Goal: Ask a question: Seek information or help from site administrators or community

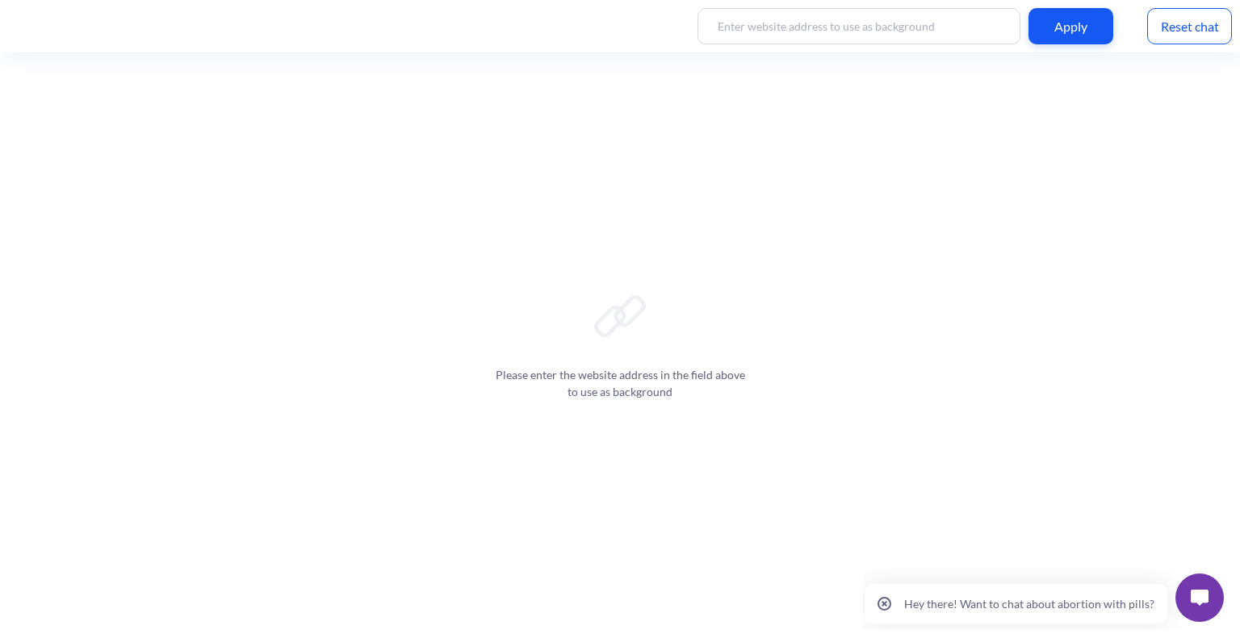
click at [991, 34] on input at bounding box center [858, 26] width 323 height 36
click at [1040, 611] on button "Hey there! Want to chat about abortion with pills?" at bounding box center [1015, 604] width 303 height 40
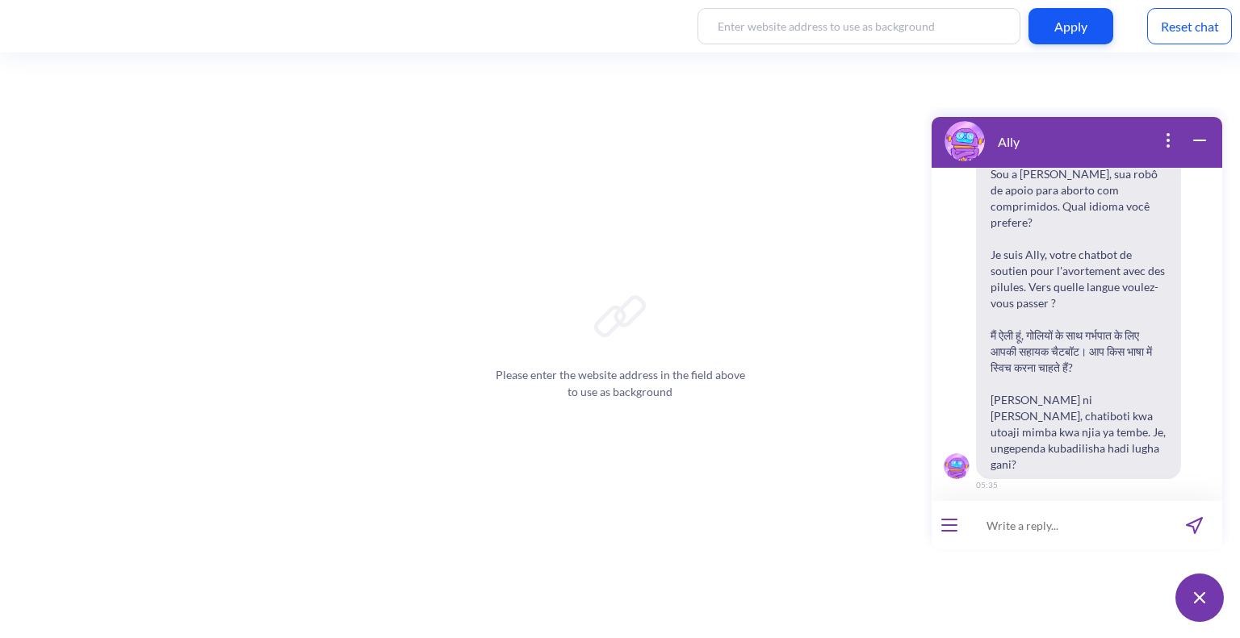
scroll to position [250, 0]
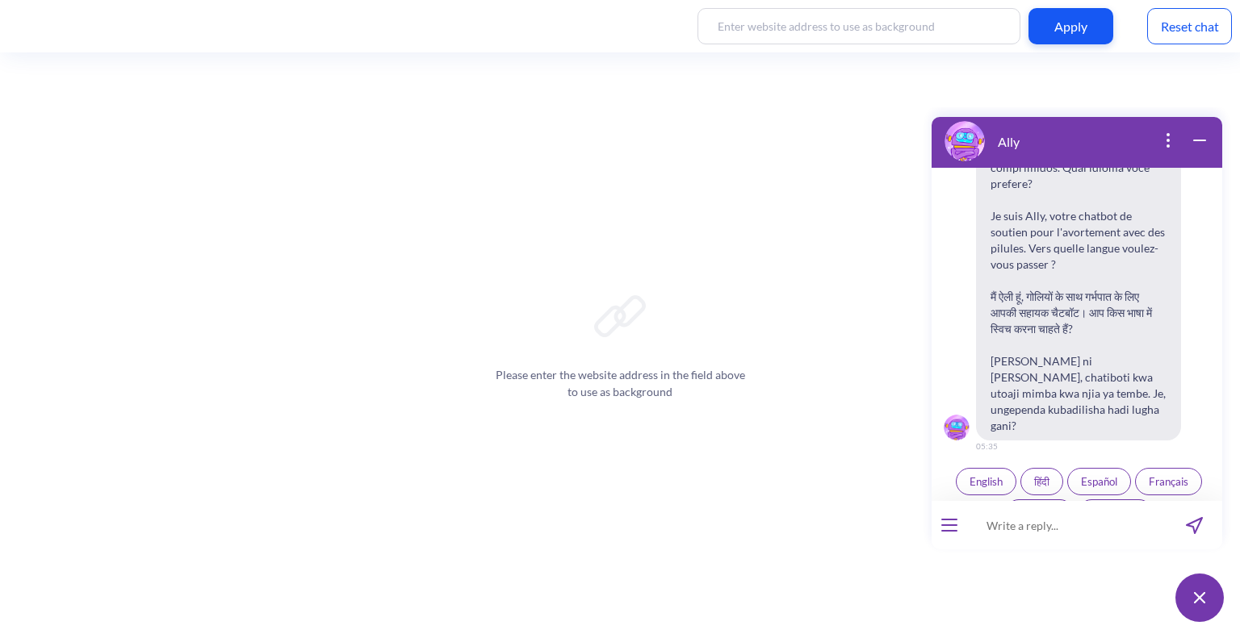
click at [1167, 128] on div "Ally" at bounding box center [1076, 141] width 291 height 53
click at [1168, 145] on icon "open popup" at bounding box center [1168, 146] width 2 height 2
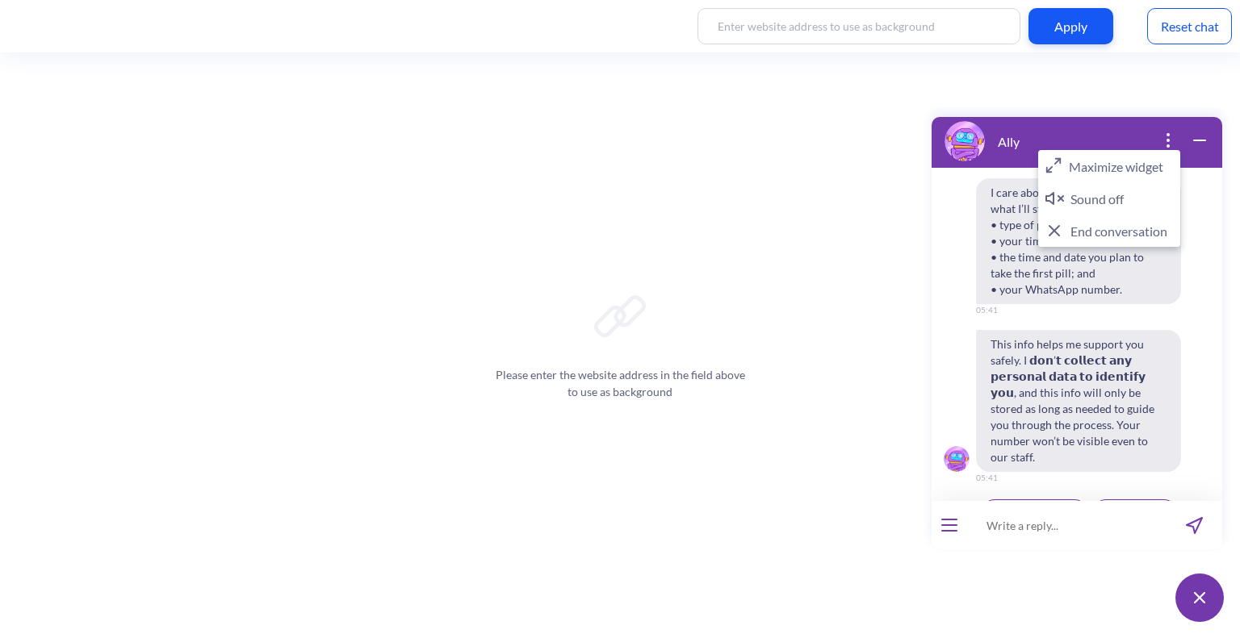
scroll to position [2666, 0]
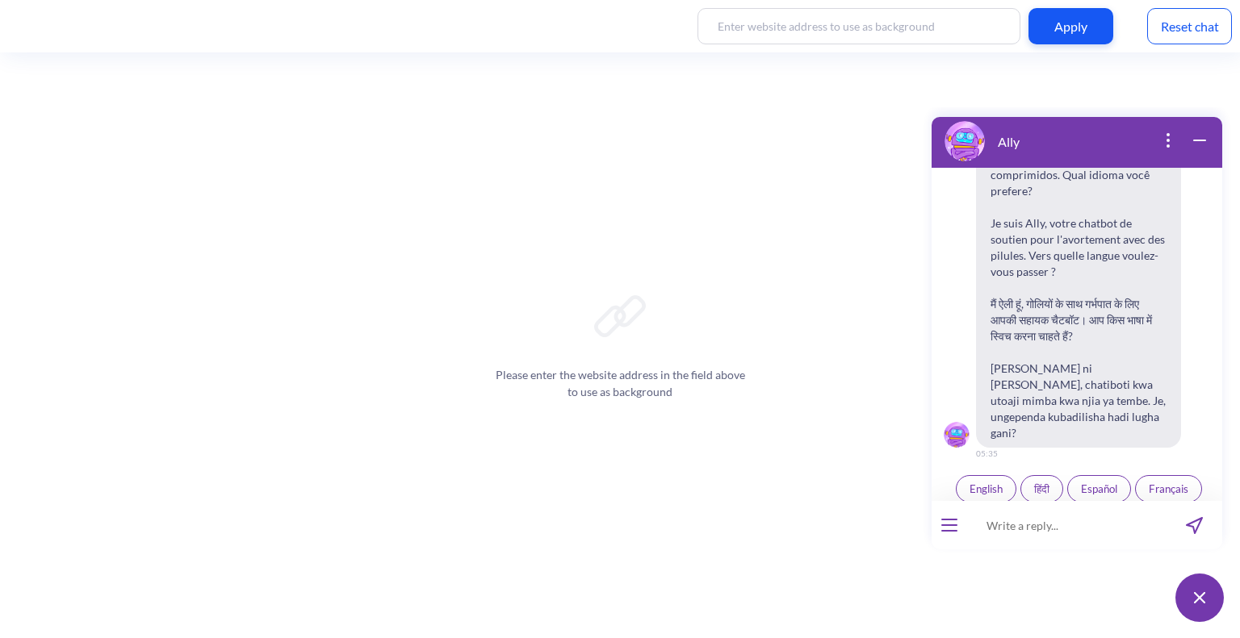
scroll to position [250, 0]
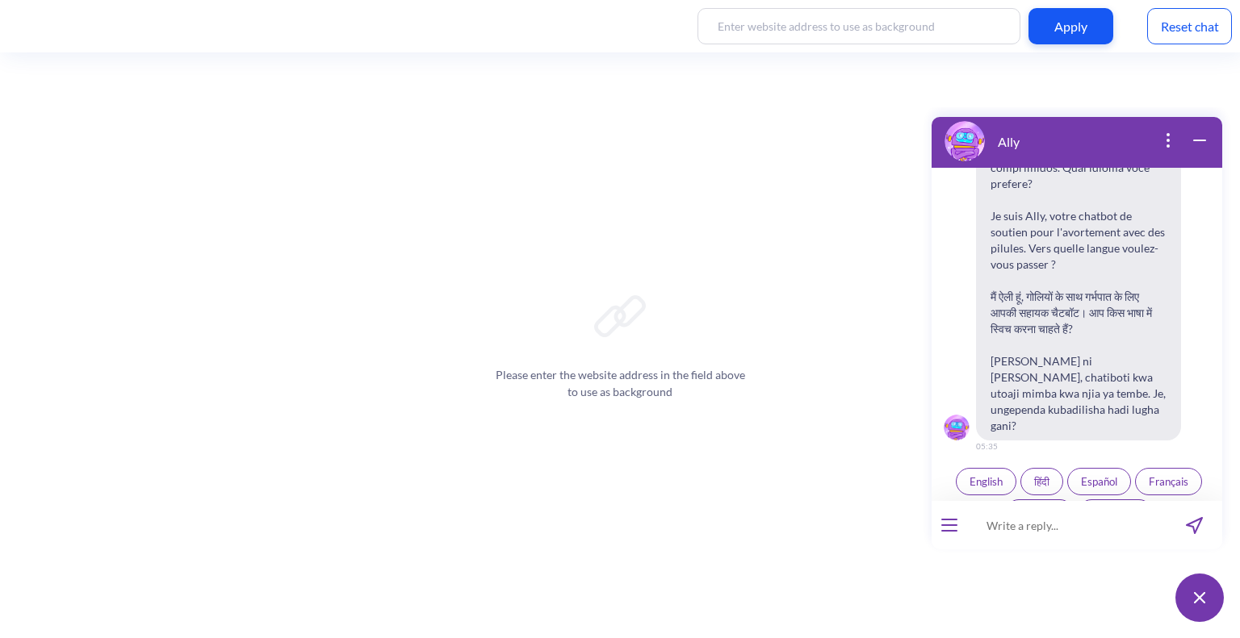
click at [956, 529] on button "open menu" at bounding box center [949, 525] width 16 height 13
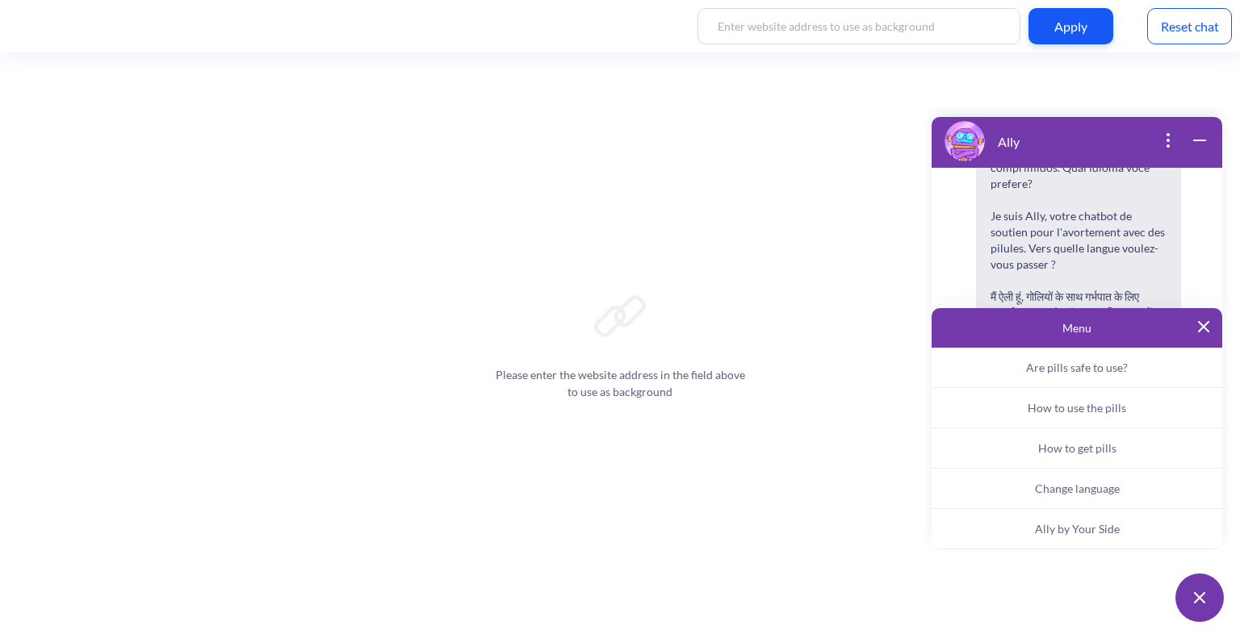
click at [1052, 526] on span "Ally by Your Side" at bounding box center [1077, 529] width 85 height 14
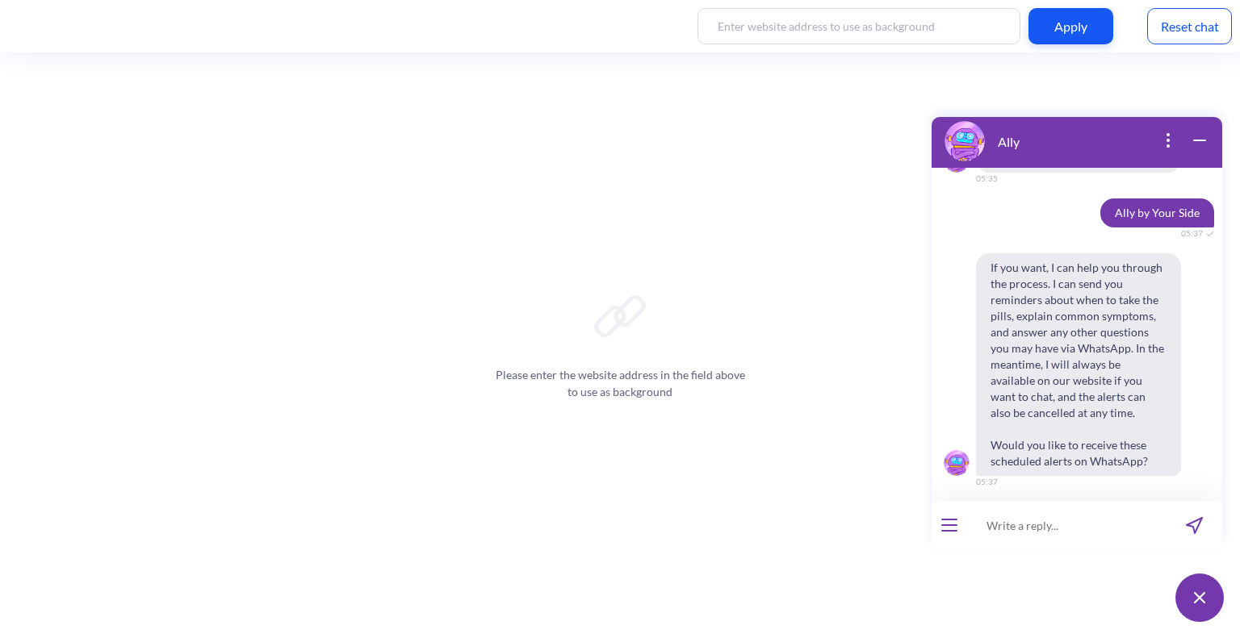
scroll to position [522, 0]
click at [1049, 500] on button "Yes" at bounding box center [1057, 513] width 44 height 27
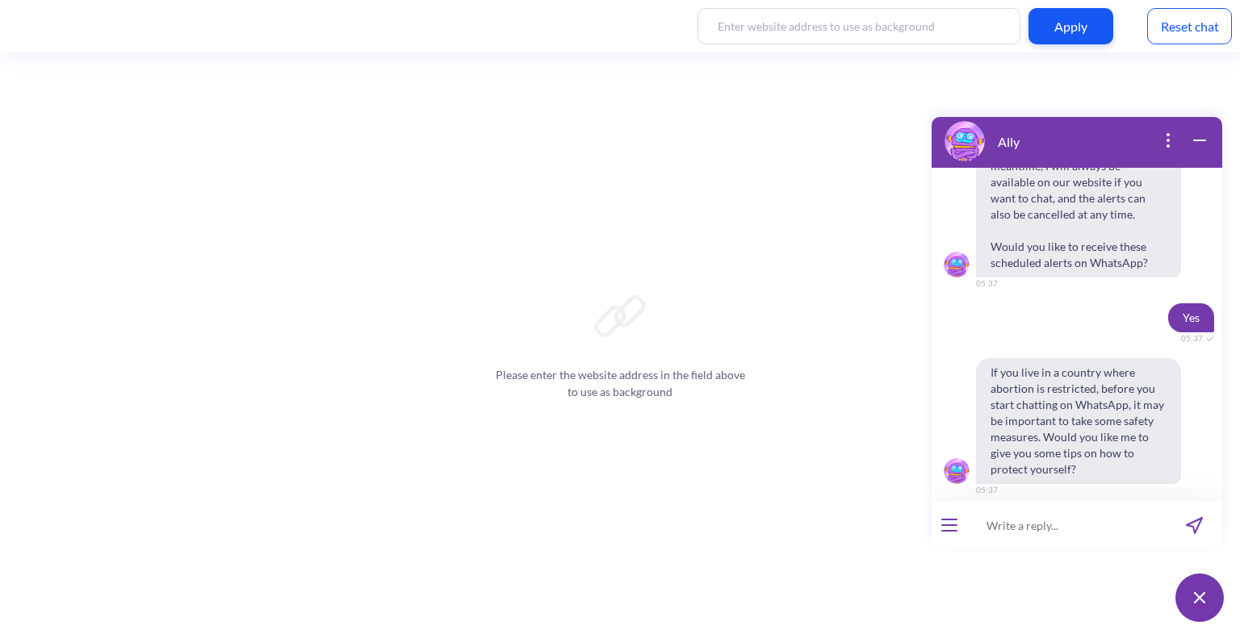
scroll to position [729, 0]
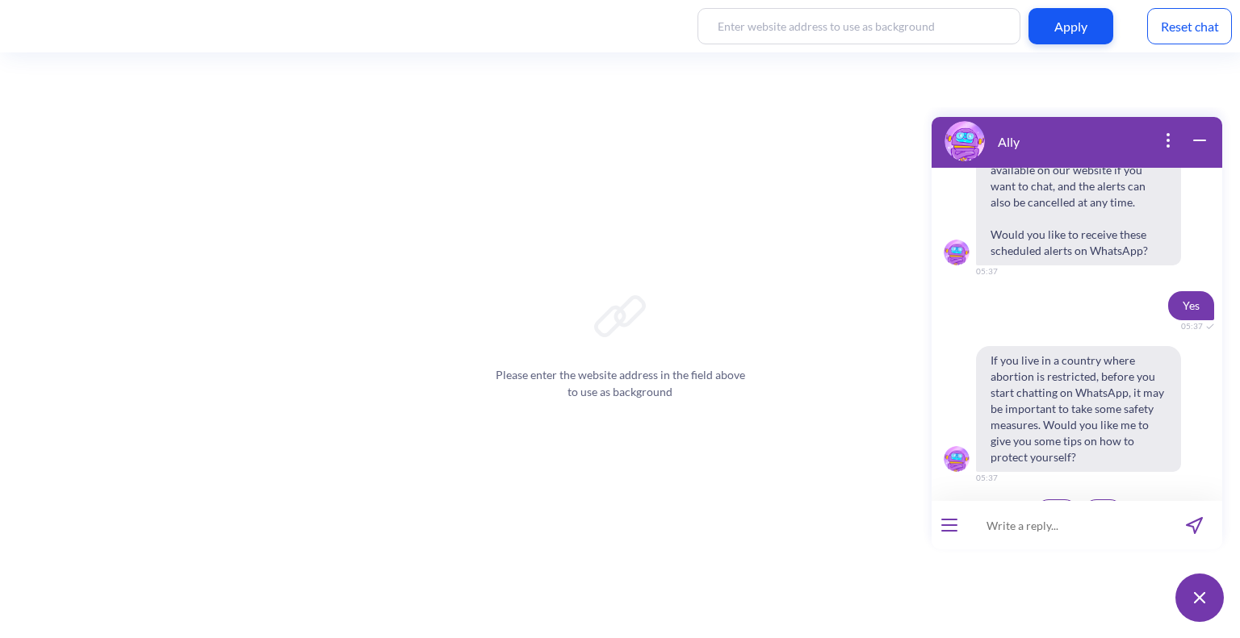
click at [1096, 507] on span "No" at bounding box center [1103, 513] width 14 height 13
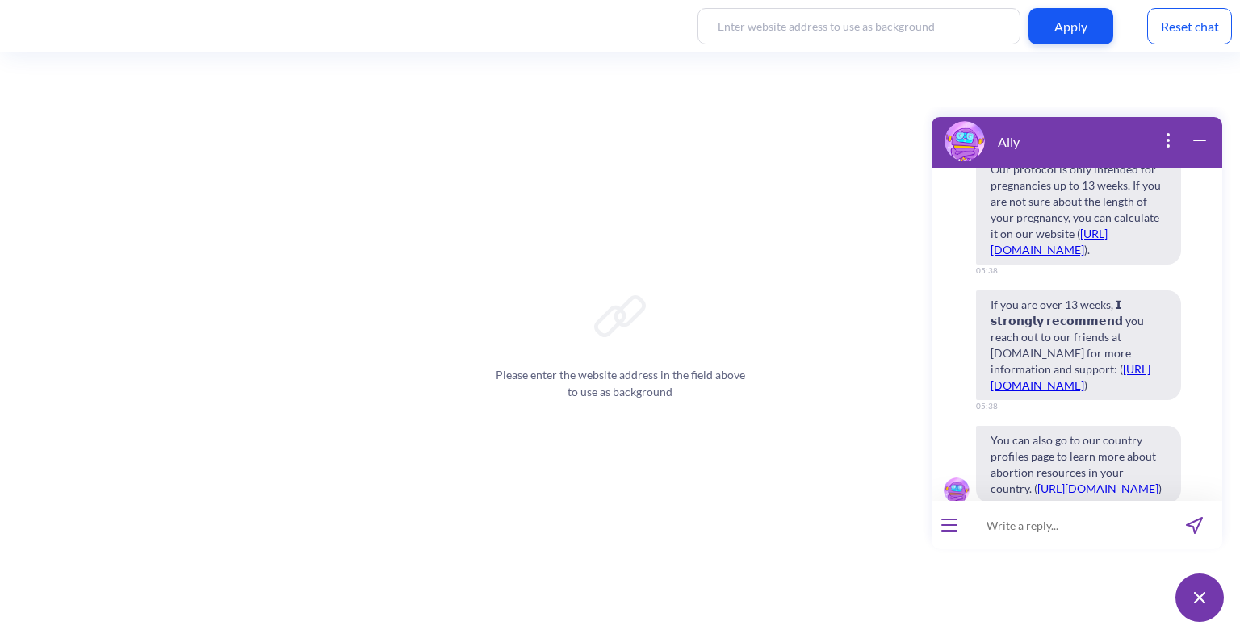
scroll to position [1575, 0]
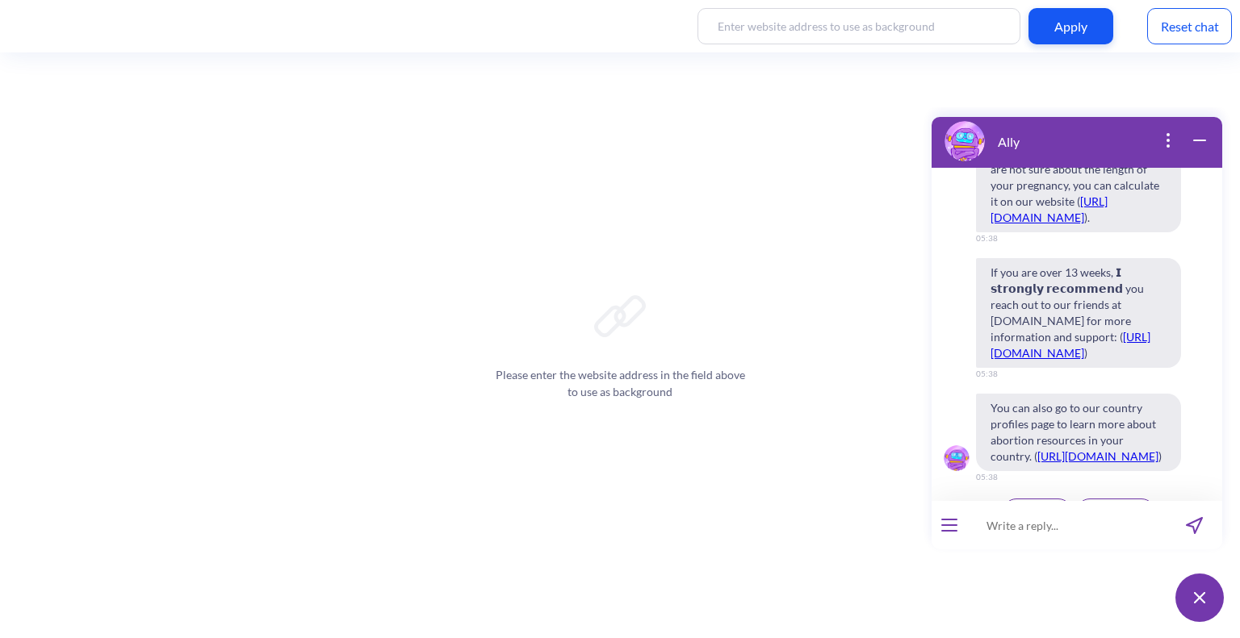
click at [1016, 506] on span "Continue" at bounding box center [1037, 512] width 42 height 13
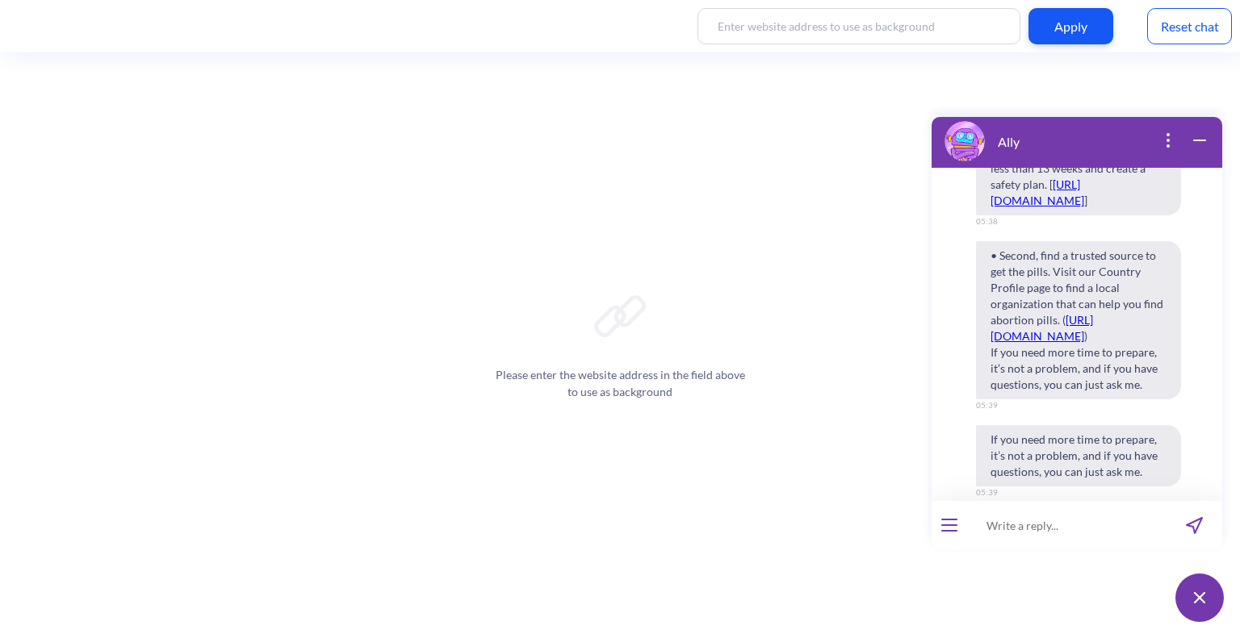
scroll to position [2323, 0]
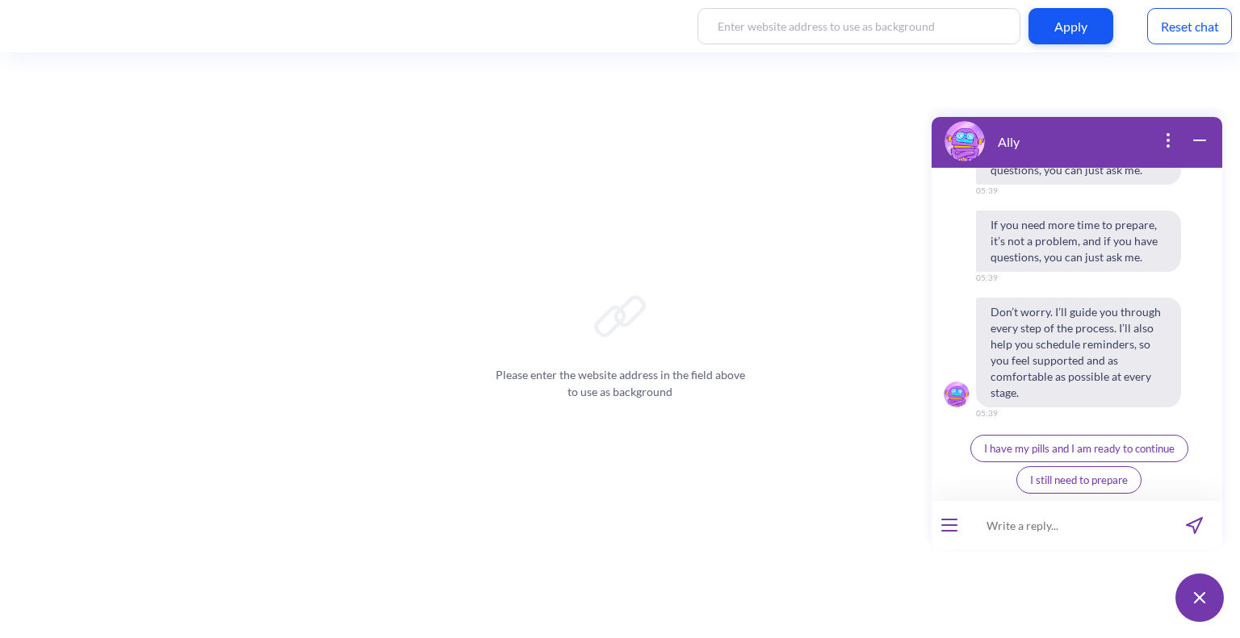
click at [1023, 445] on span "I have my pills and I am ready to continue" at bounding box center [1079, 448] width 190 height 13
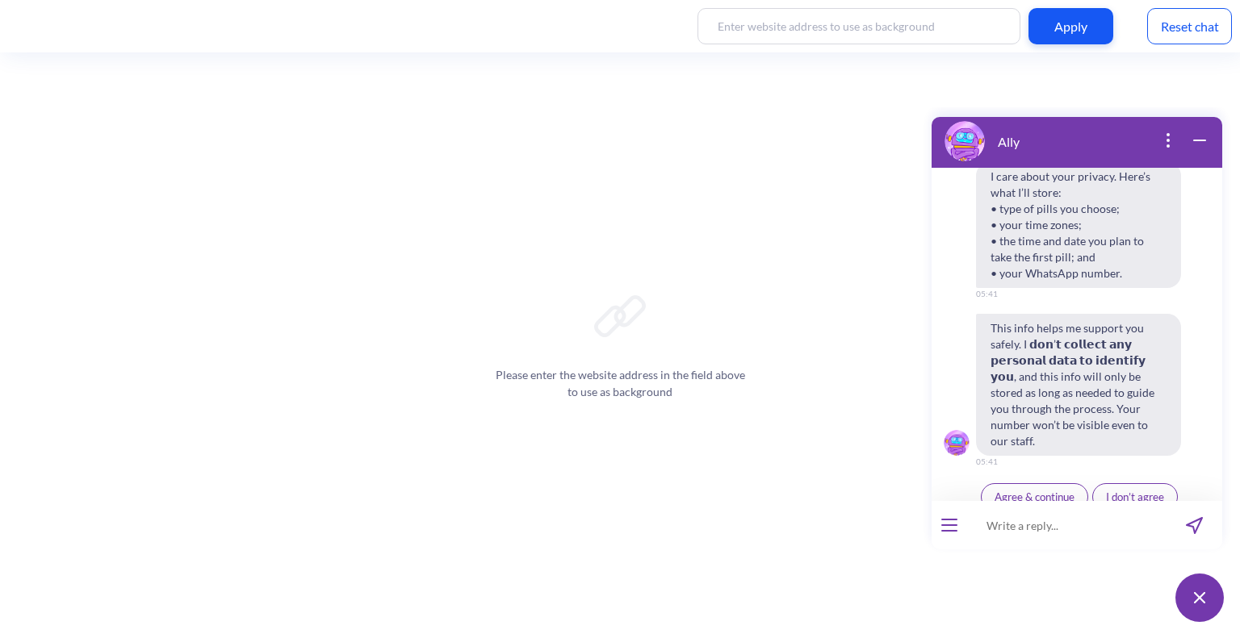
scroll to position [2666, 0]
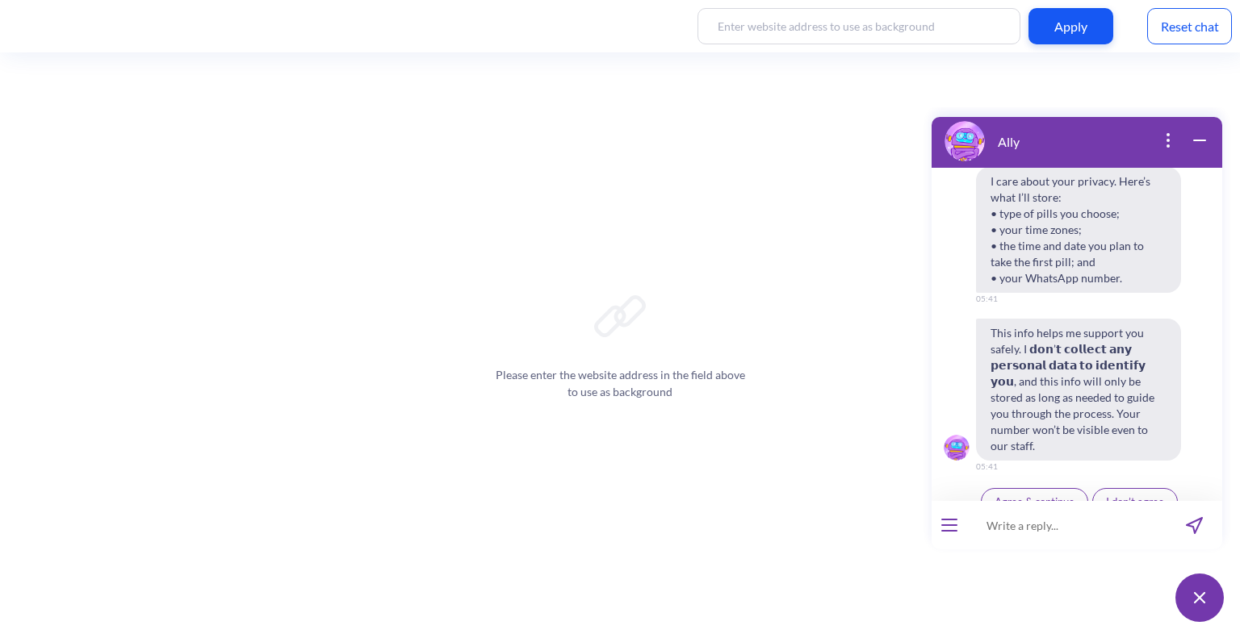
scroll to position [2664, 0]
click at [1185, 32] on div "Reset chat" at bounding box center [1189, 26] width 85 height 36
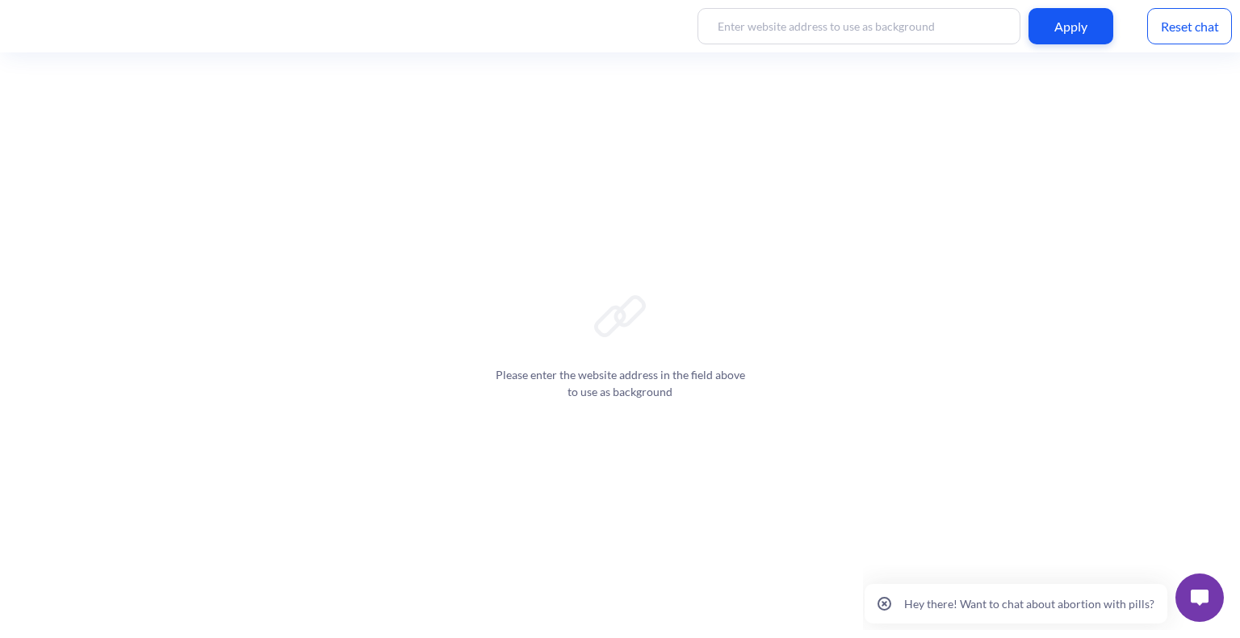
click at [1198, 598] on img at bounding box center [1200, 598] width 18 height 16
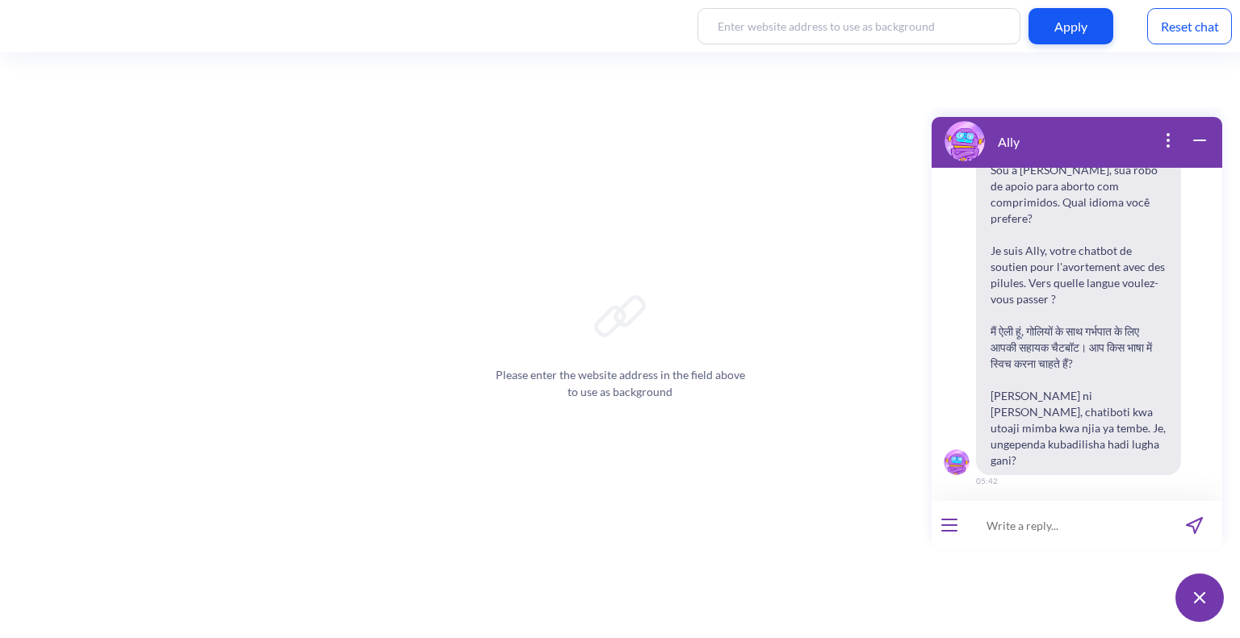
scroll to position [250, 0]
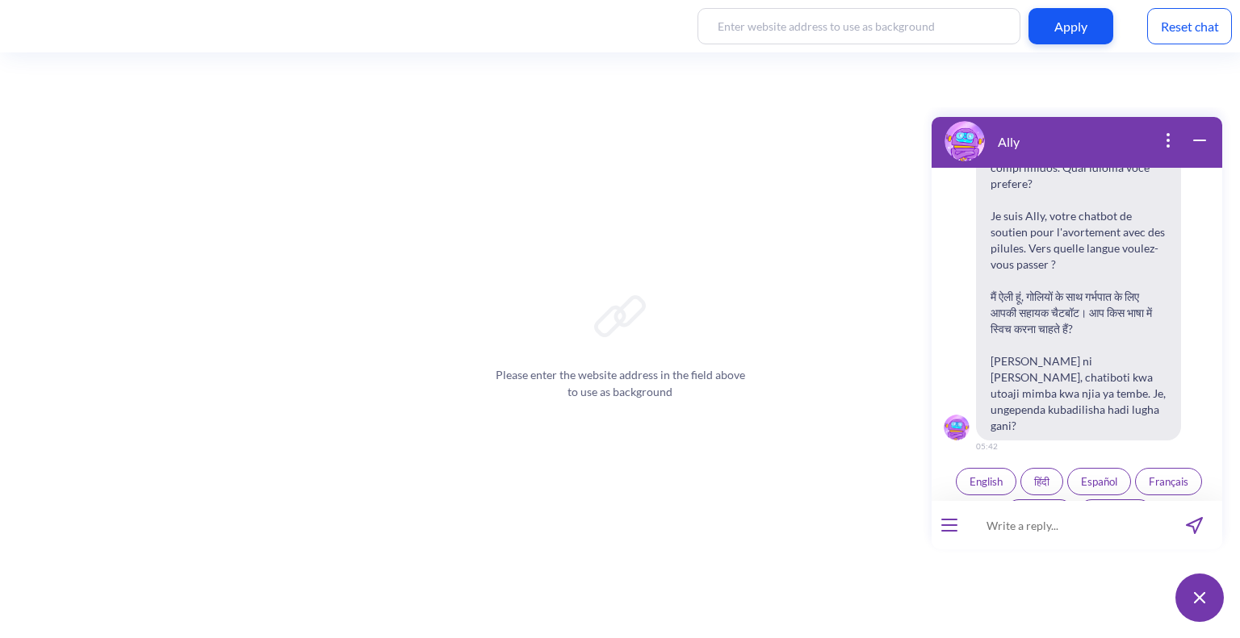
click at [946, 527] on button "open menu" at bounding box center [949, 525] width 16 height 13
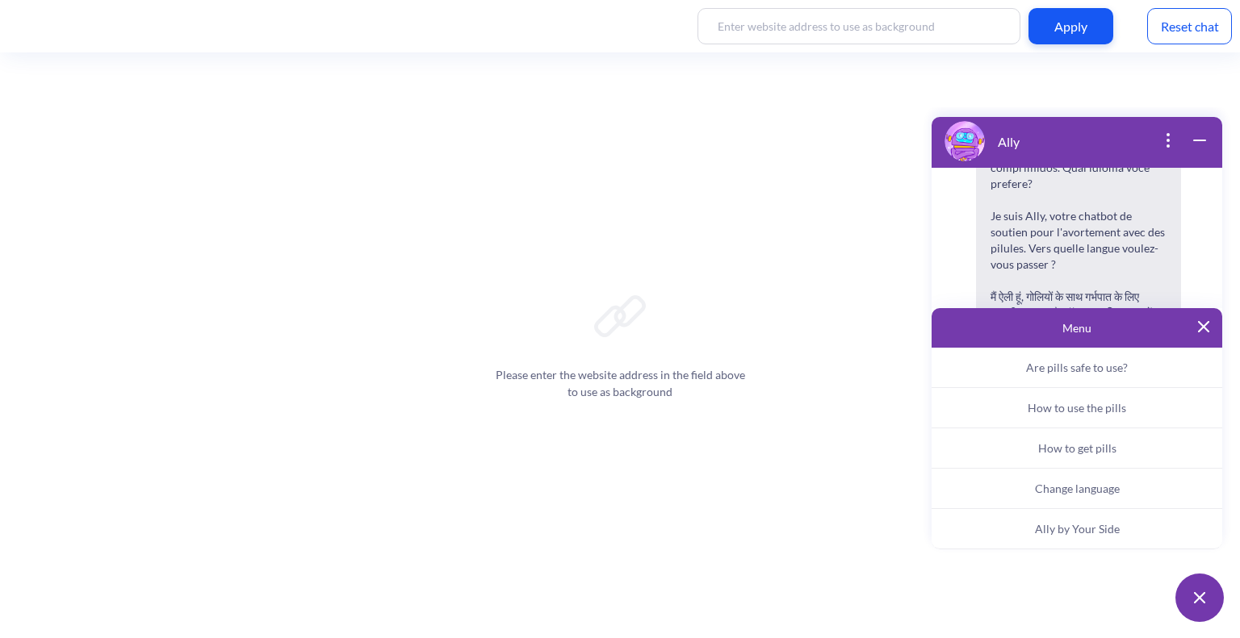
click at [1044, 531] on span "Ally by Your Side" at bounding box center [1077, 529] width 85 height 14
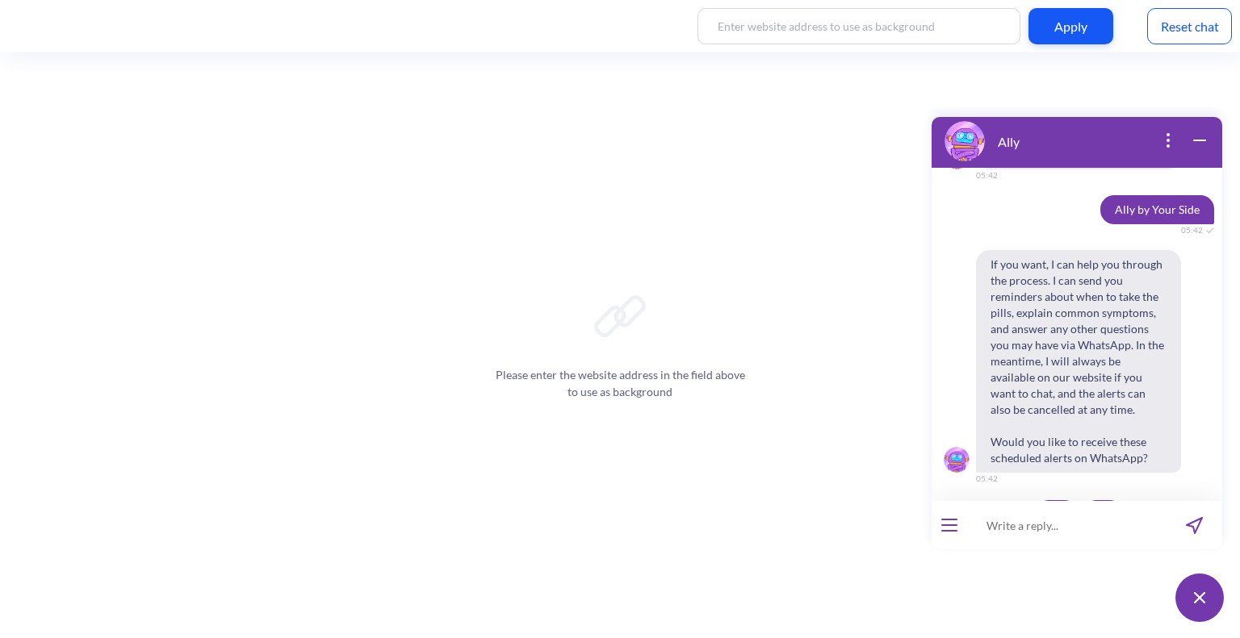
scroll to position [522, 0]
click at [954, 531] on div at bounding box center [949, 525] width 36 height 48
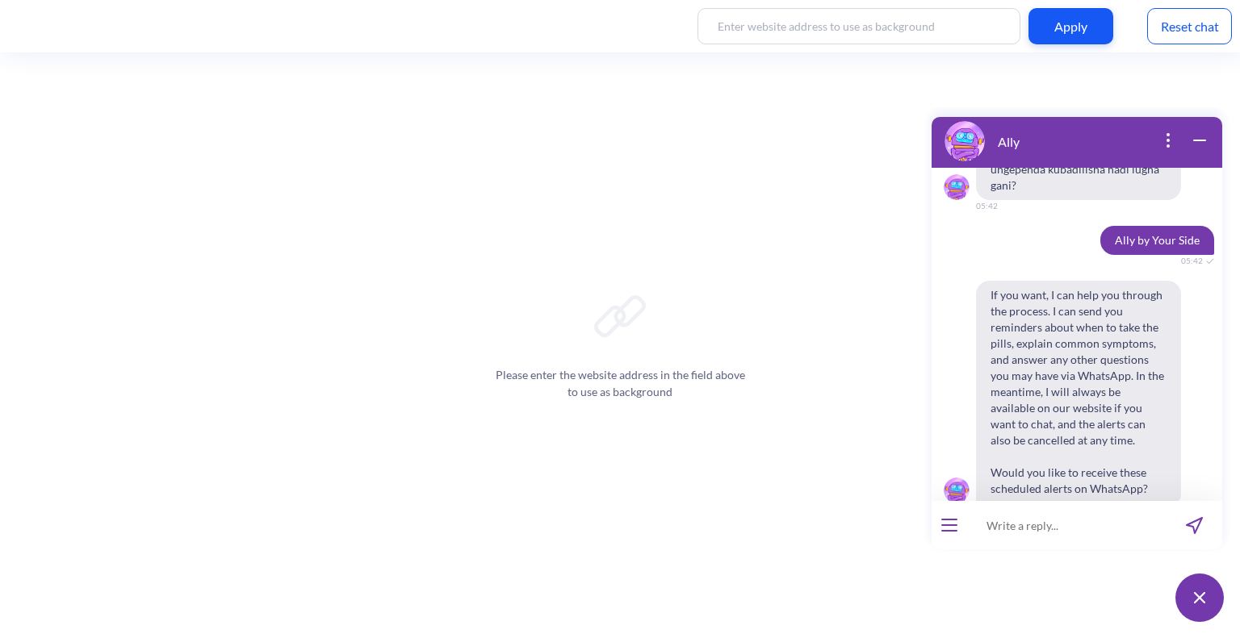
scroll to position [522, 0]
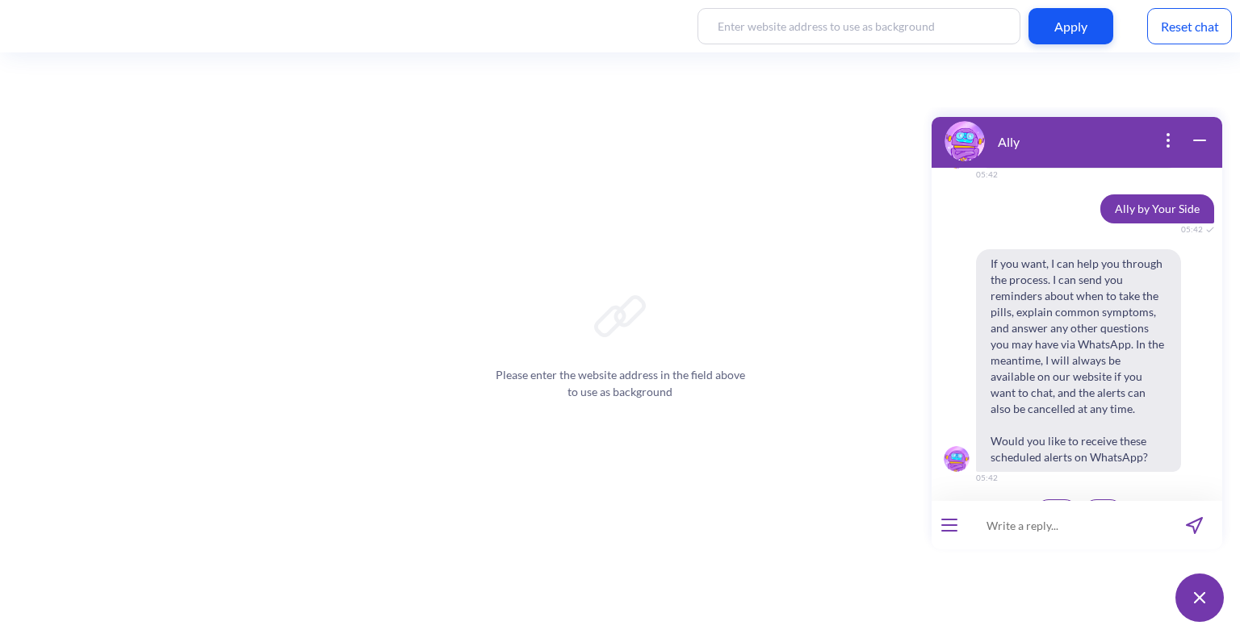
click at [1189, 18] on div "Reset chat" at bounding box center [1189, 26] width 85 height 36
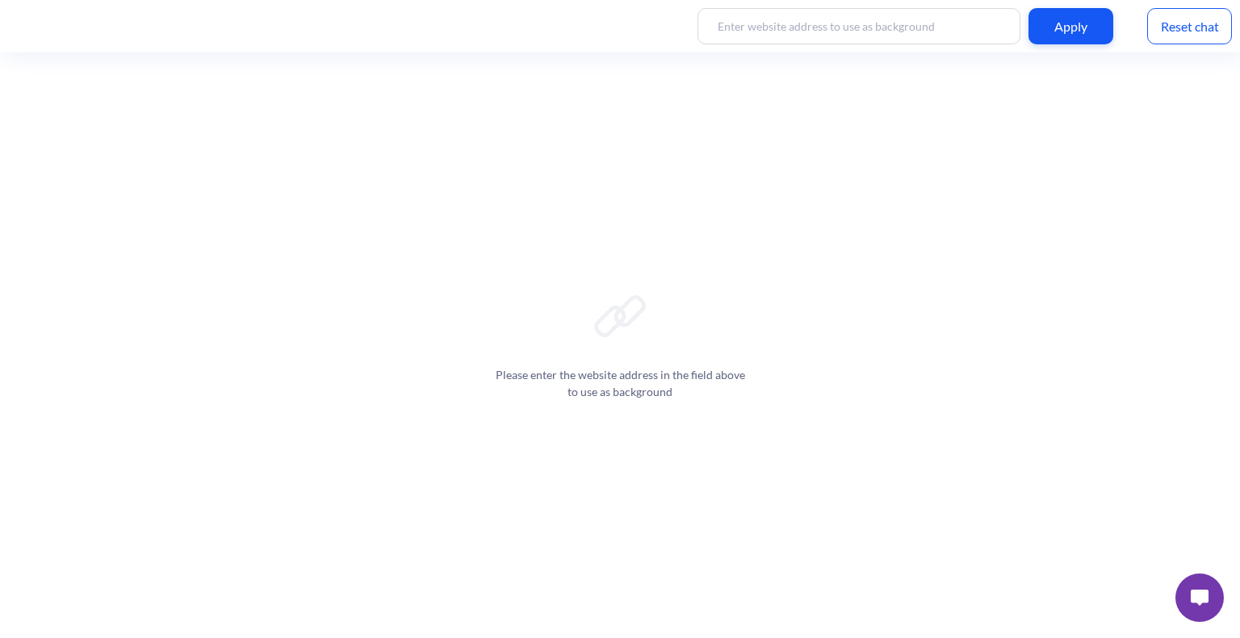
click at [1196, 604] on img at bounding box center [1200, 598] width 18 height 16
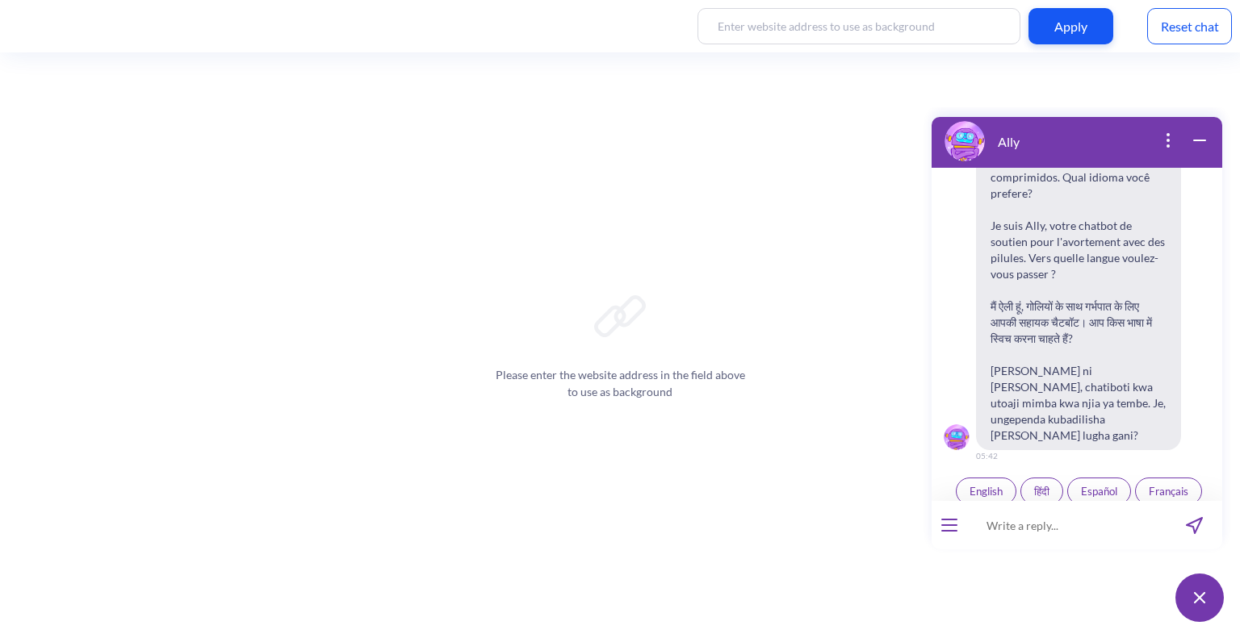
scroll to position [250, 0]
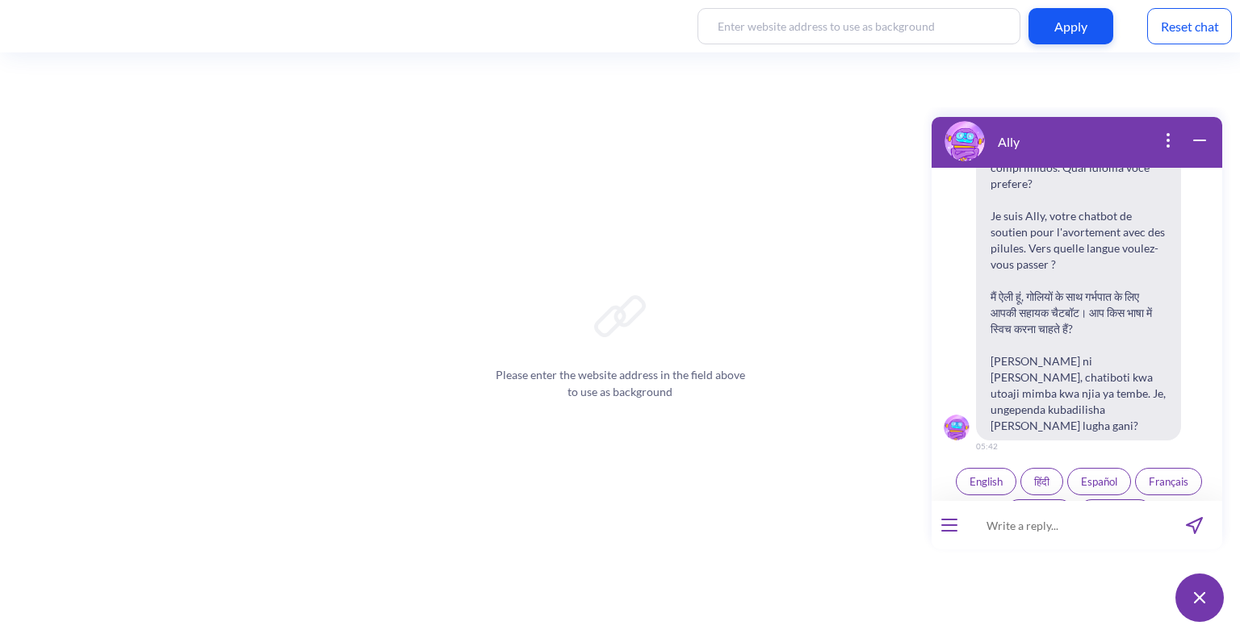
click at [1085, 475] on span "Español" at bounding box center [1099, 481] width 36 height 13
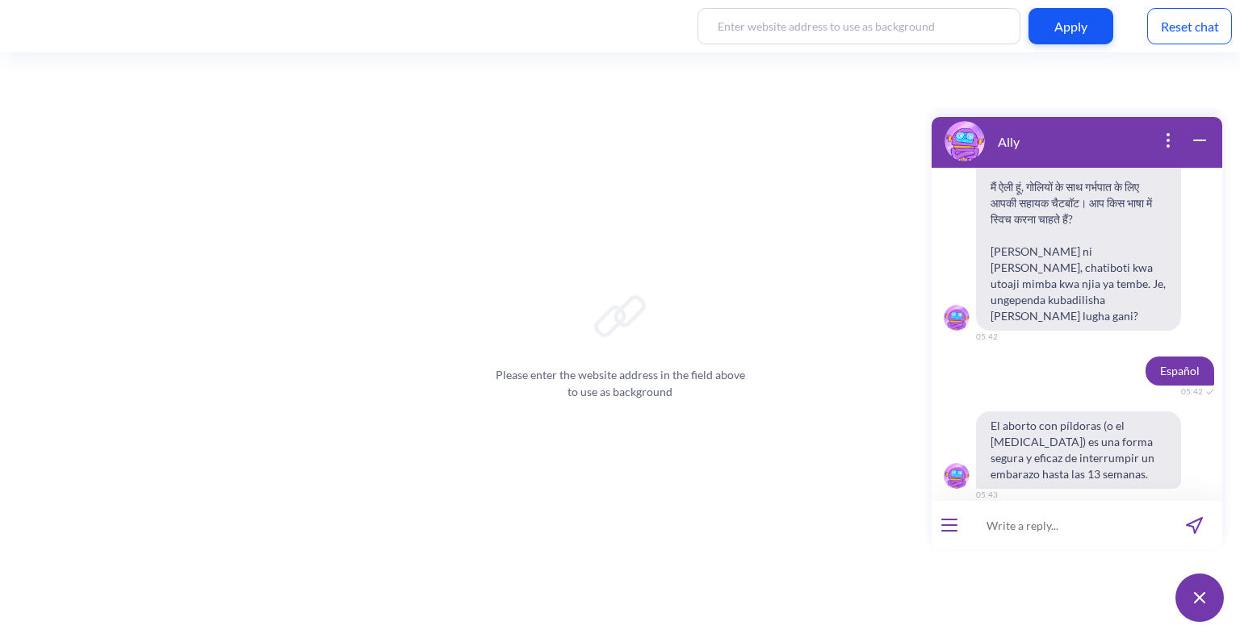
scroll to position [362, 0]
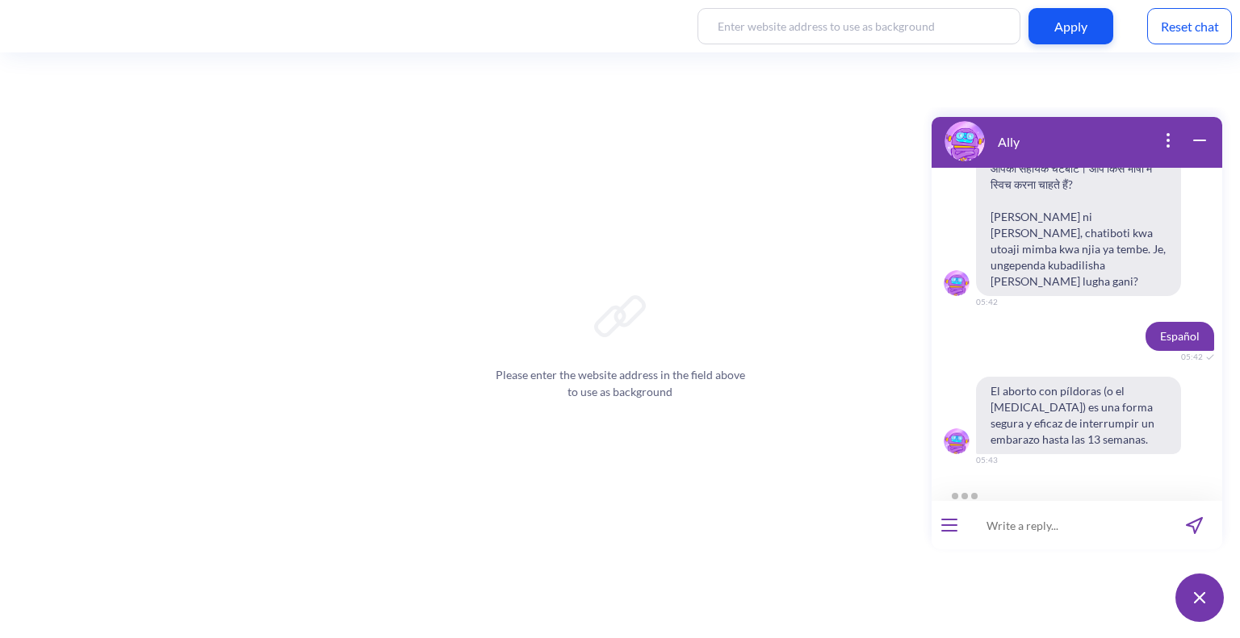
click at [949, 525] on icon "open menu" at bounding box center [949, 525] width 15 height 0
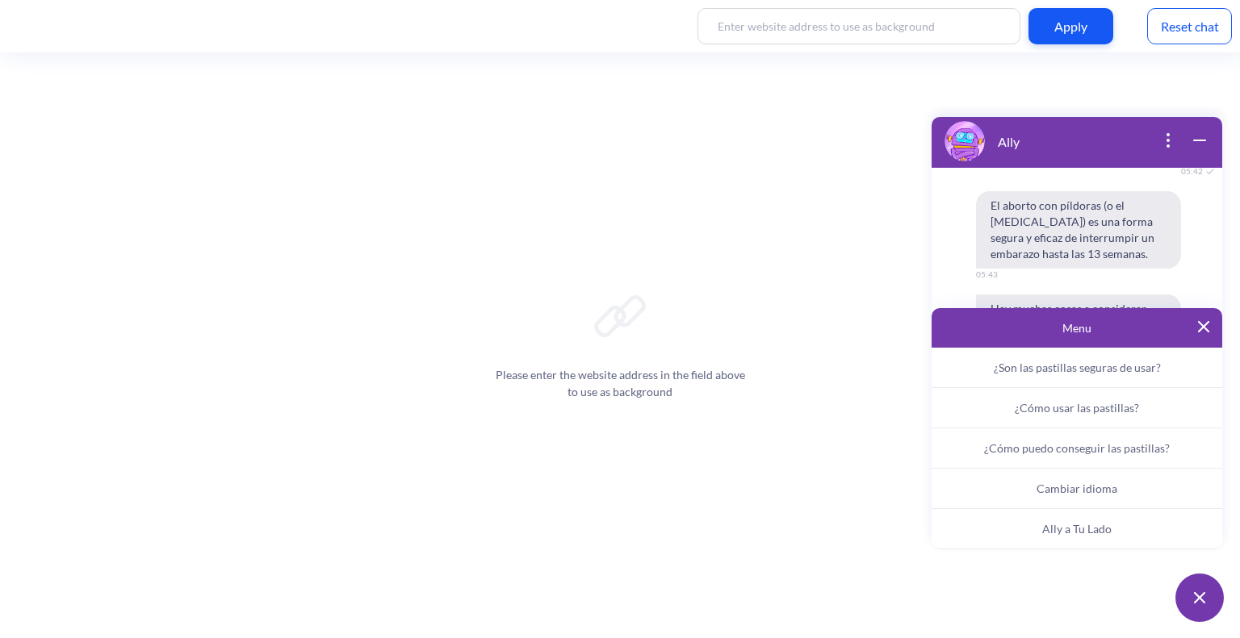
scroll to position [622, 0]
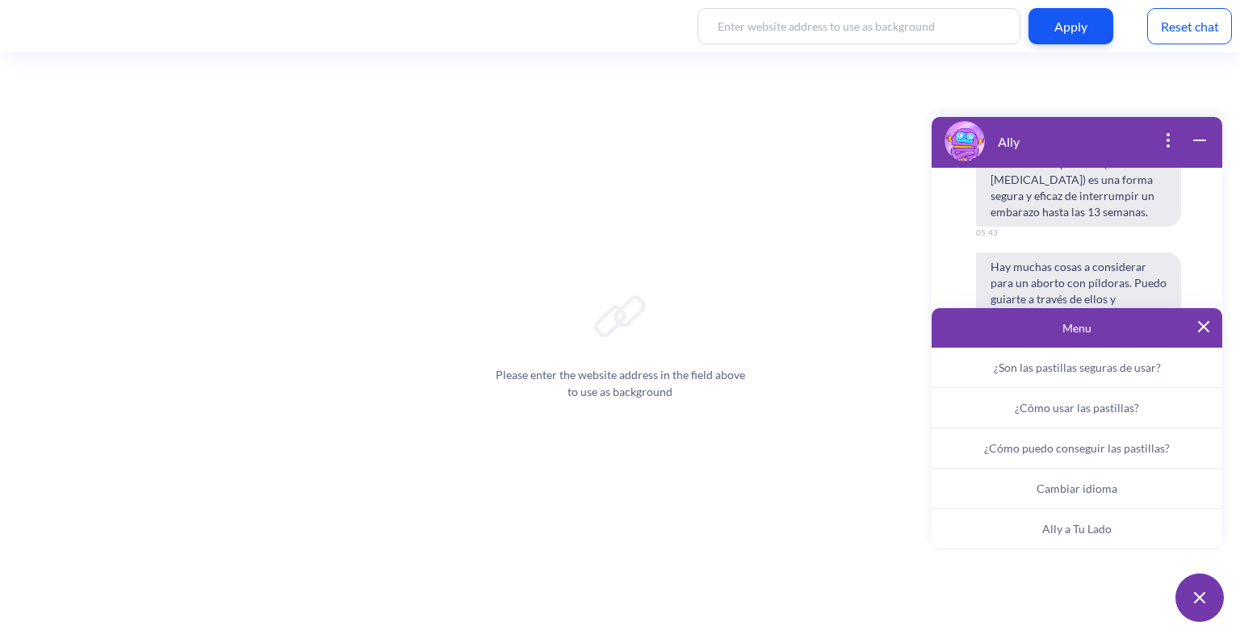
click at [1044, 532] on span "Ally a Tu Lado" at bounding box center [1076, 529] width 69 height 14
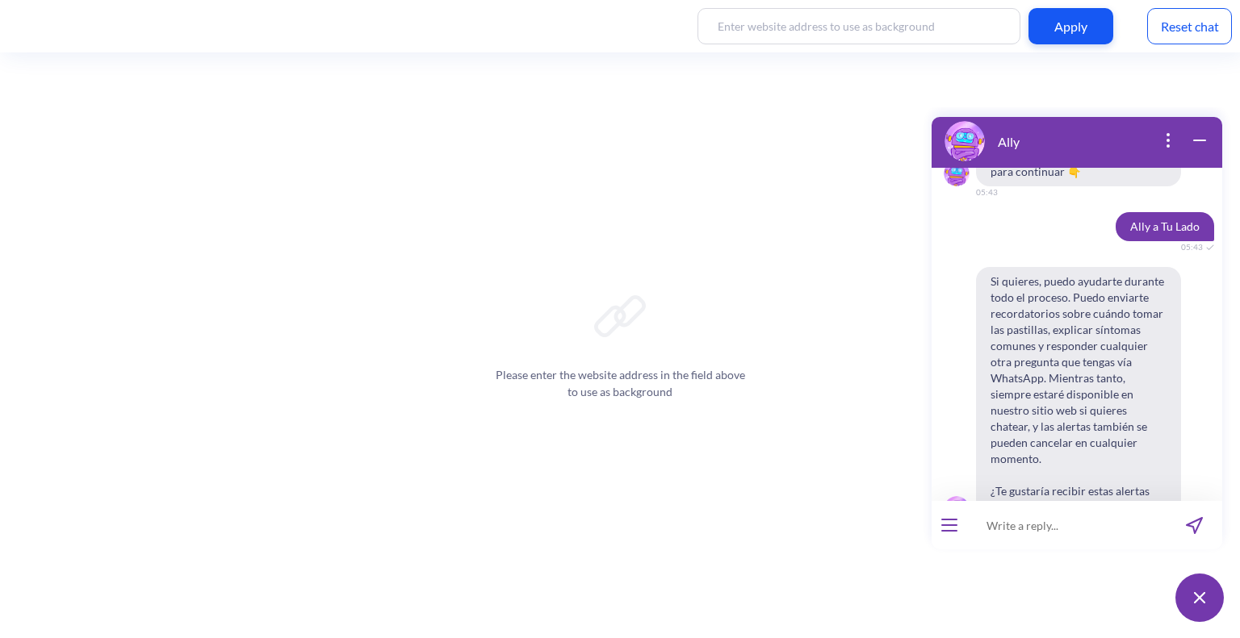
scroll to position [848, 0]
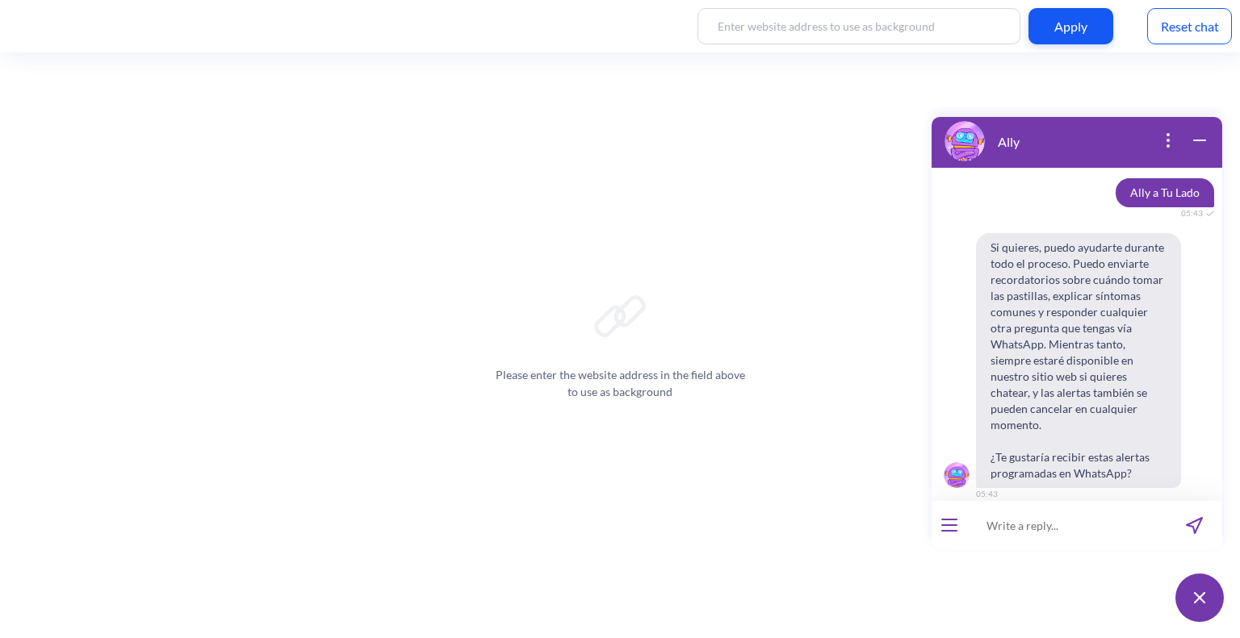
click at [1052, 523] on span "Sí" at bounding box center [1056, 529] width 8 height 13
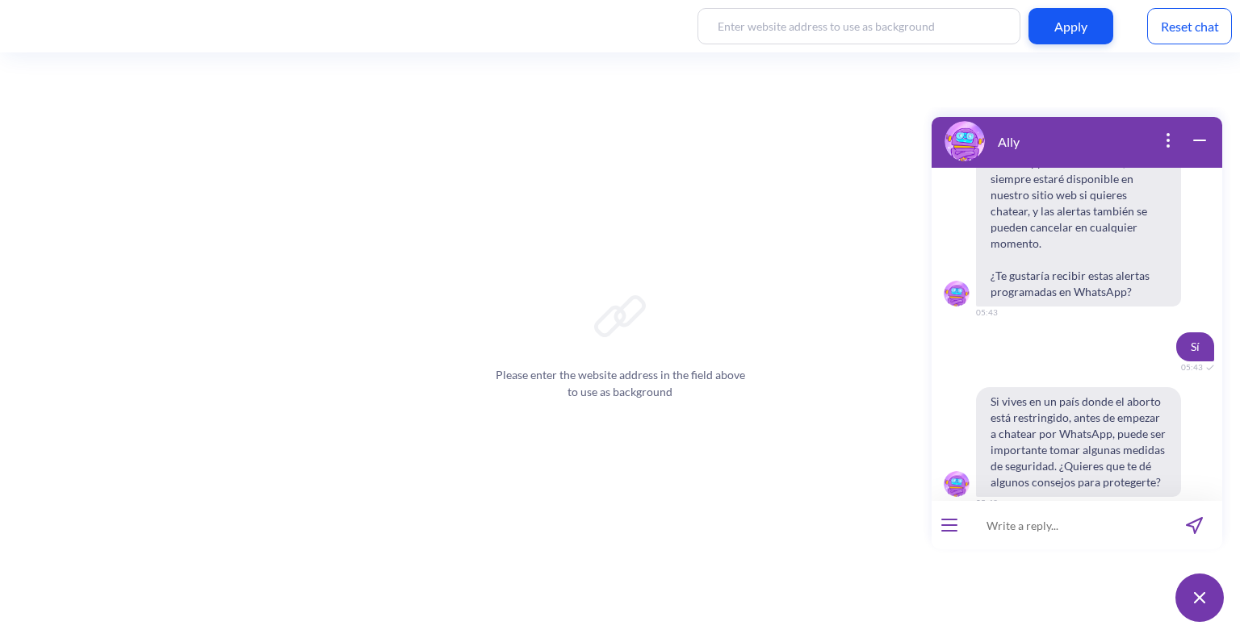
scroll to position [1039, 0]
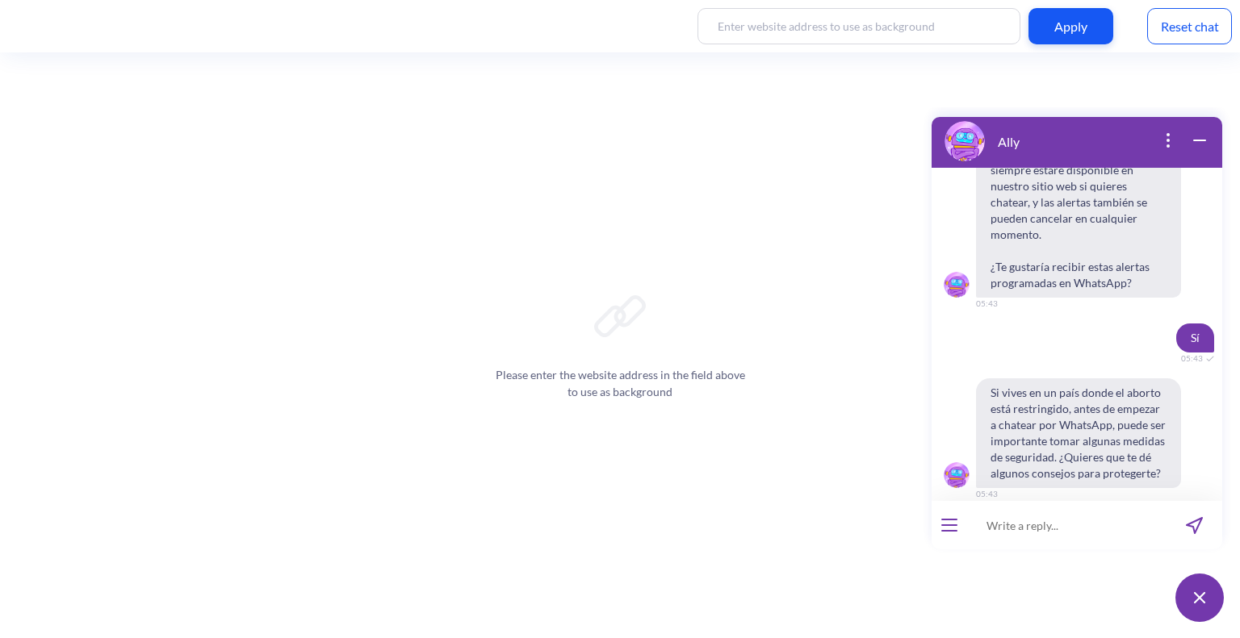
click at [1093, 523] on span "No" at bounding box center [1099, 529] width 14 height 13
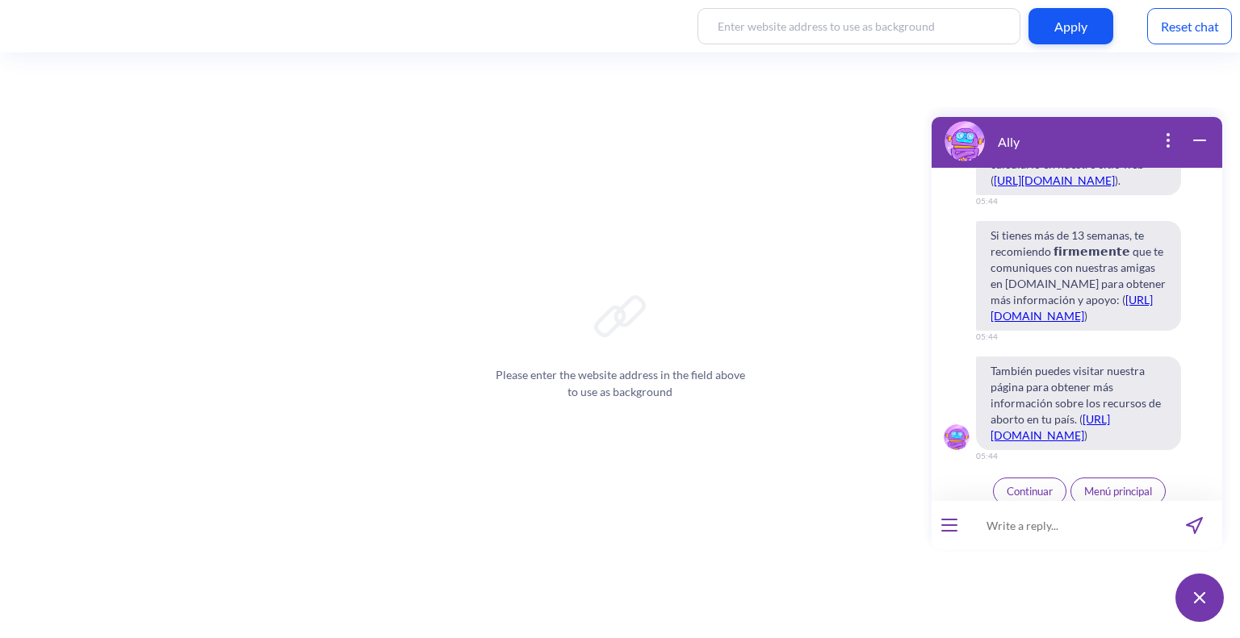
scroll to position [1980, 0]
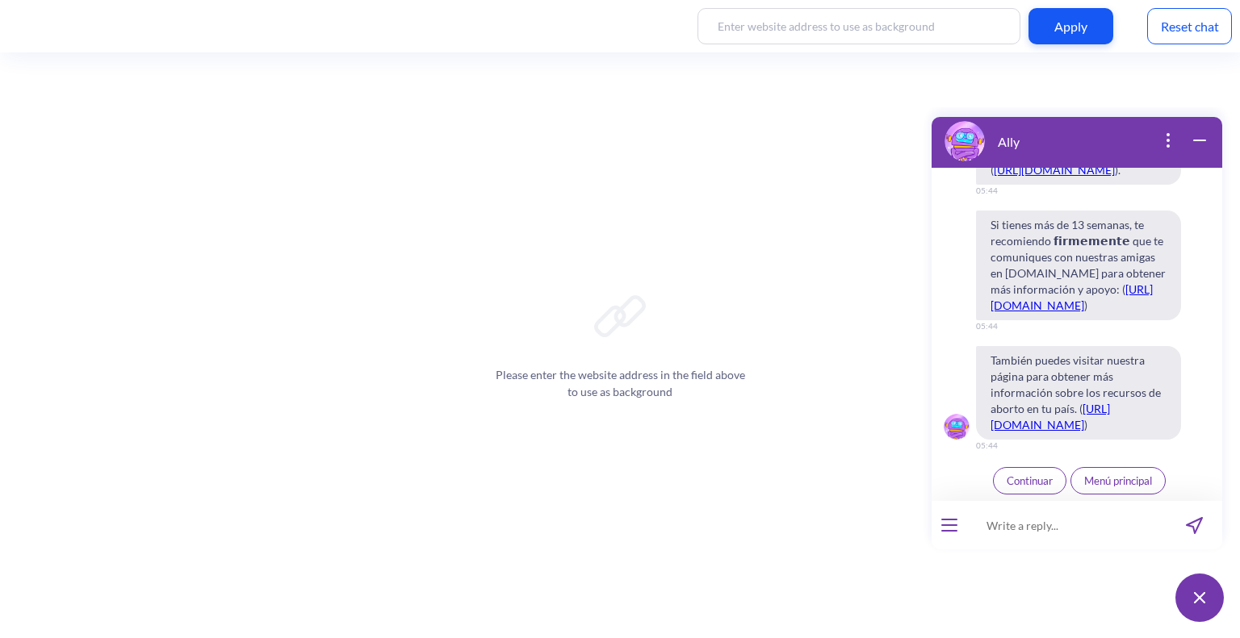
click at [1020, 483] on span "Continuar" at bounding box center [1029, 481] width 46 height 13
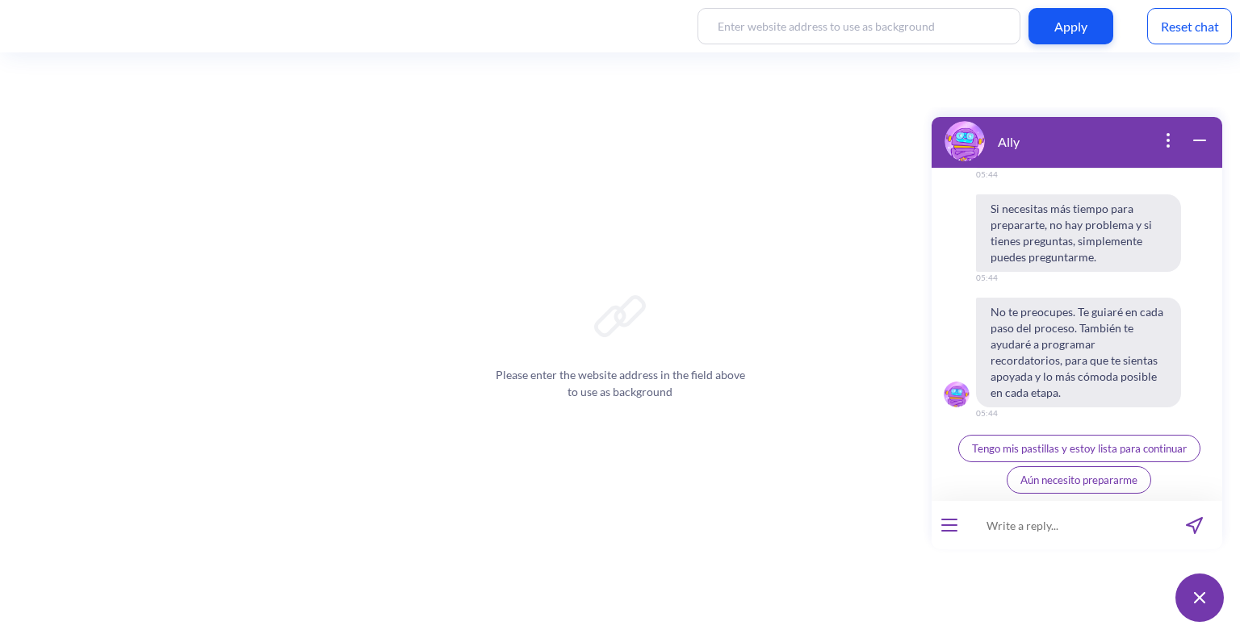
scroll to position [2760, 0]
click at [1036, 450] on span "Tengo mis pastillas y estoy lista para continuar" at bounding box center [1079, 448] width 215 height 13
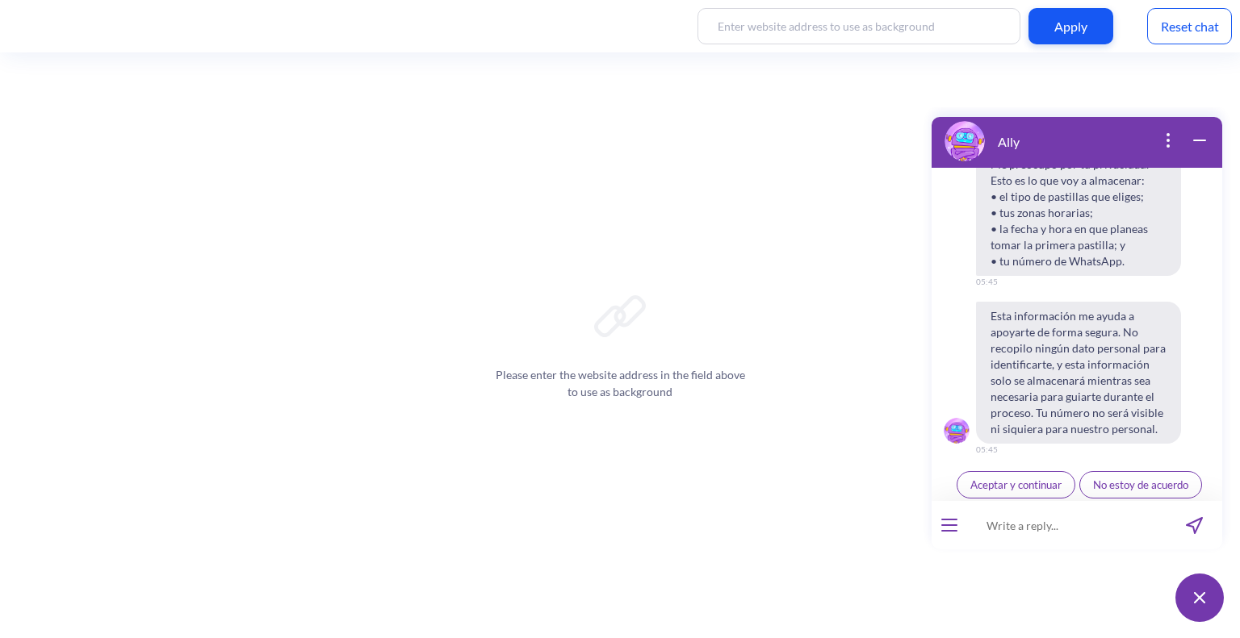
scroll to position [3120, 0]
click at [994, 483] on span "Aceptar y continuar" at bounding box center [1015, 480] width 91 height 13
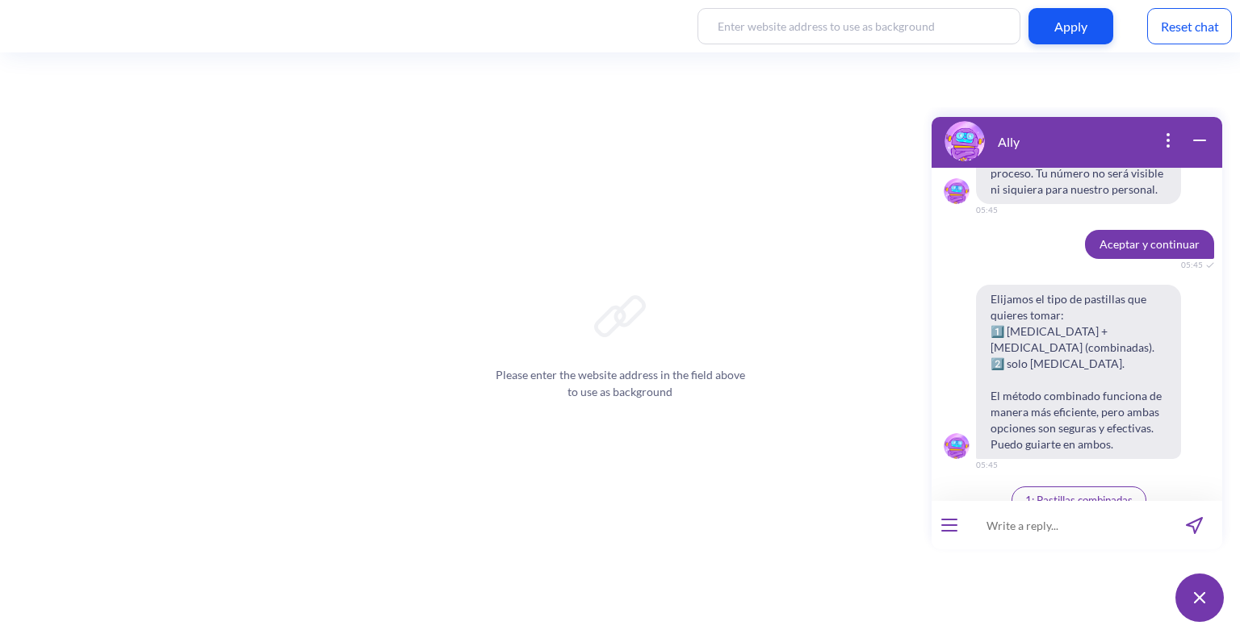
scroll to position [3375, 0]
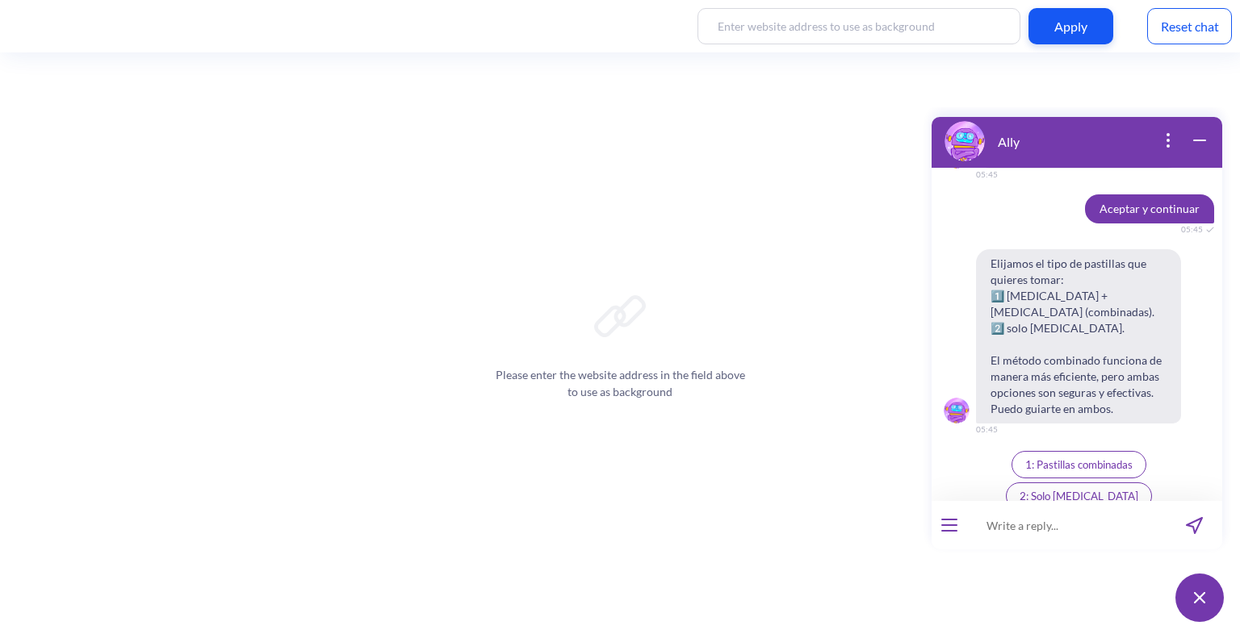
click at [1136, 490] on span "2: Solo [MEDICAL_DATA]" at bounding box center [1078, 496] width 119 height 13
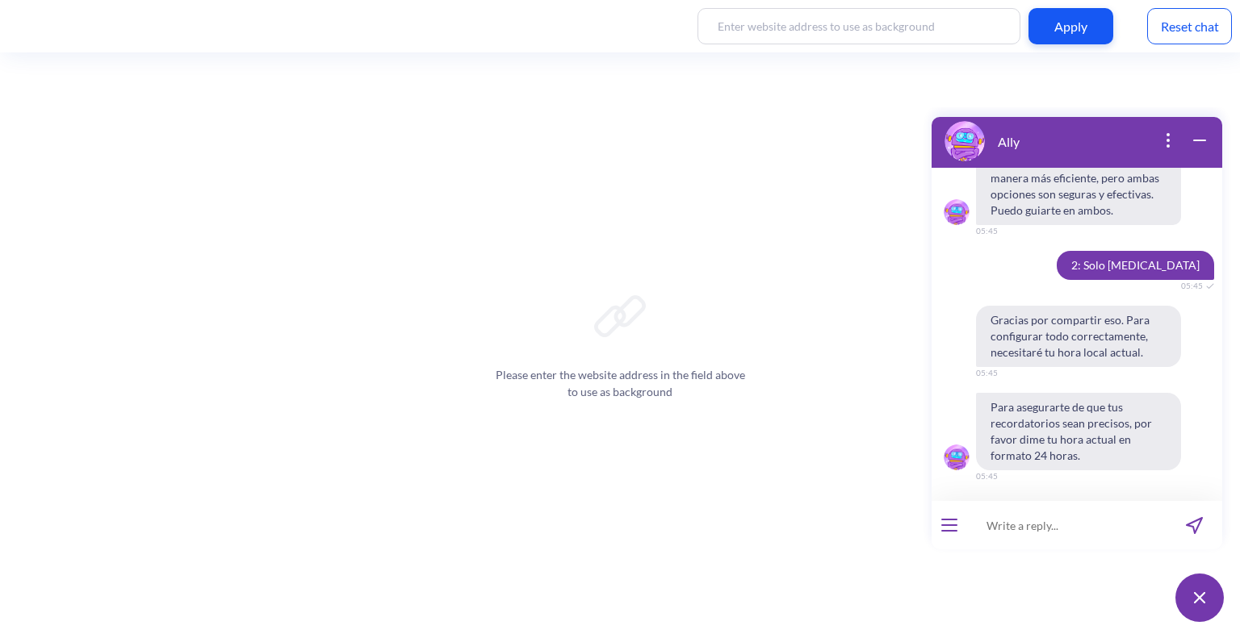
scroll to position [3589, 0]
click at [1015, 526] on input at bounding box center [1066, 525] width 199 height 48
type input "05:45 pm"
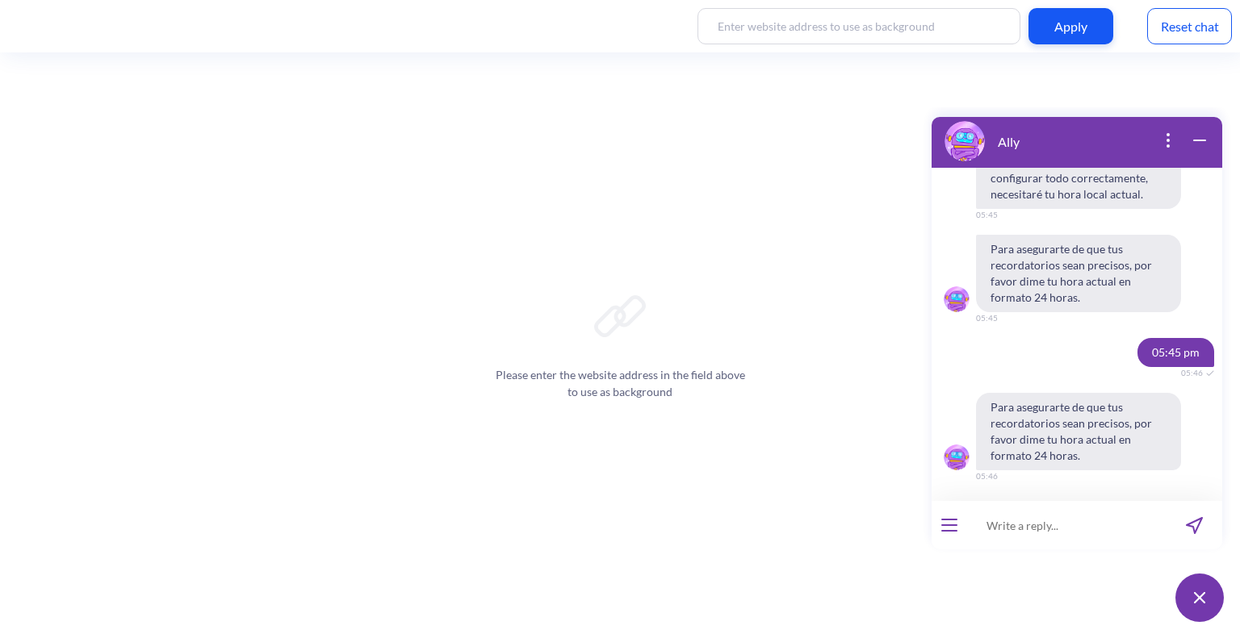
scroll to position [3748, 0]
click at [1019, 538] on input at bounding box center [1066, 525] width 199 height 48
click at [1057, 527] on input "05 45" at bounding box center [1066, 525] width 199 height 48
type input "0"
type input "17:46"
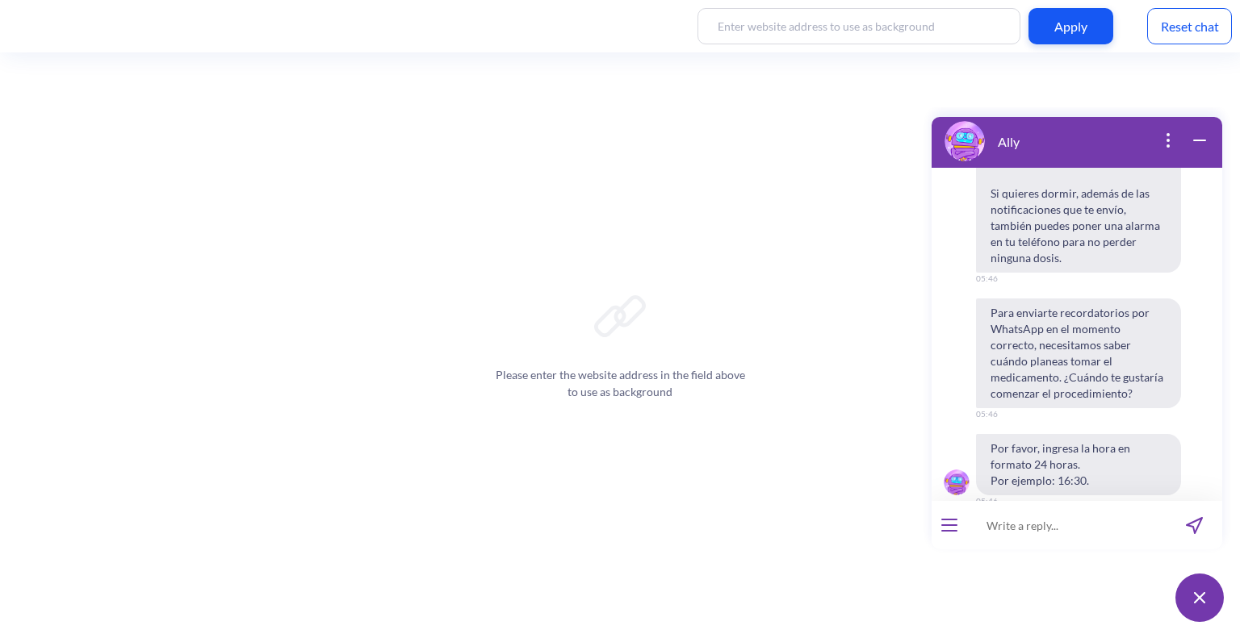
scroll to position [4354, 0]
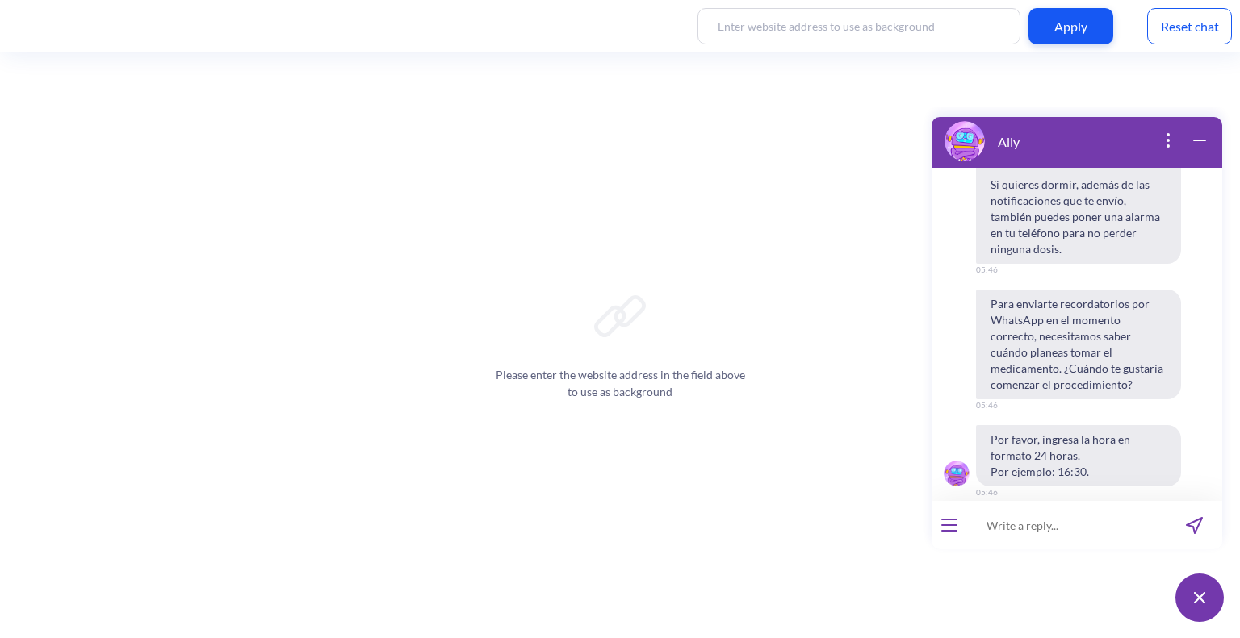
click at [1058, 506] on input at bounding box center [1066, 525] width 199 height 48
type input "09:00"
click at [1195, 526] on icon "send message" at bounding box center [1194, 525] width 17 height 17
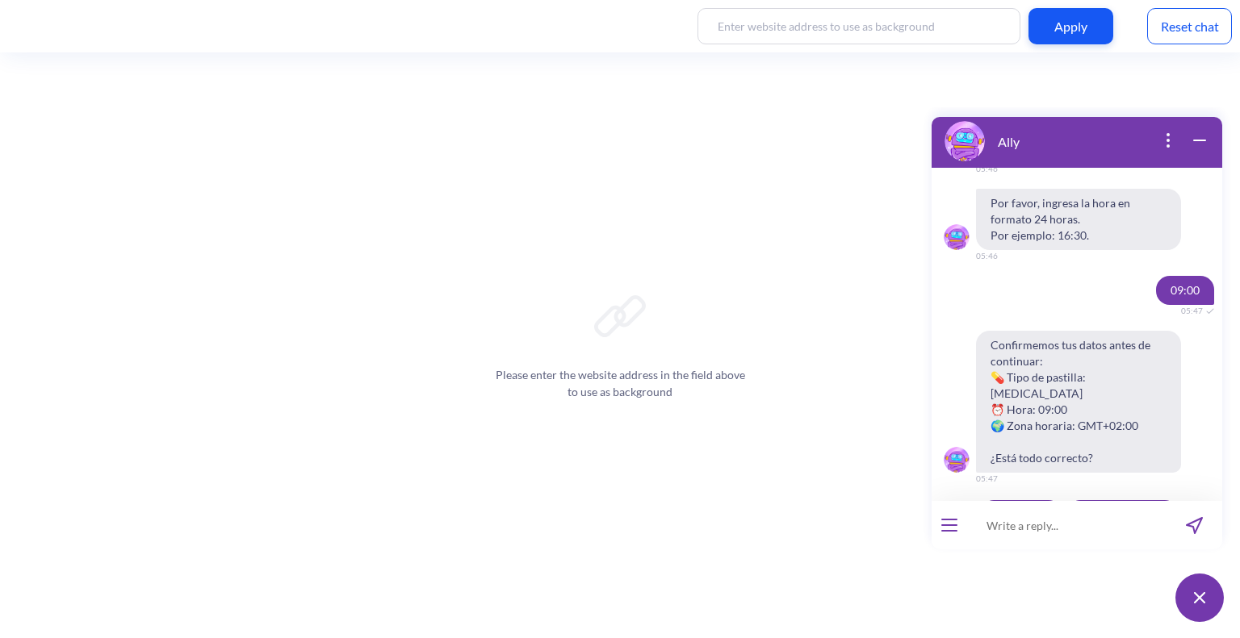
scroll to position [4592, 0]
click at [1011, 507] on span "Sí, está bien" at bounding box center [1021, 513] width 55 height 13
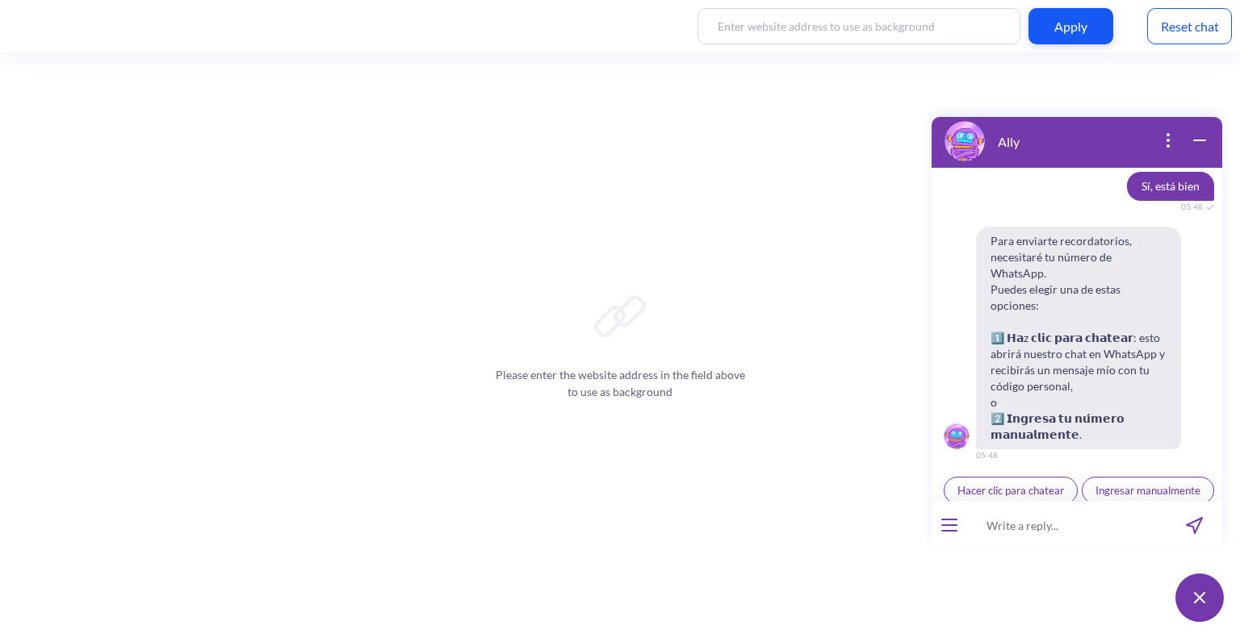
scroll to position [4927, 0]
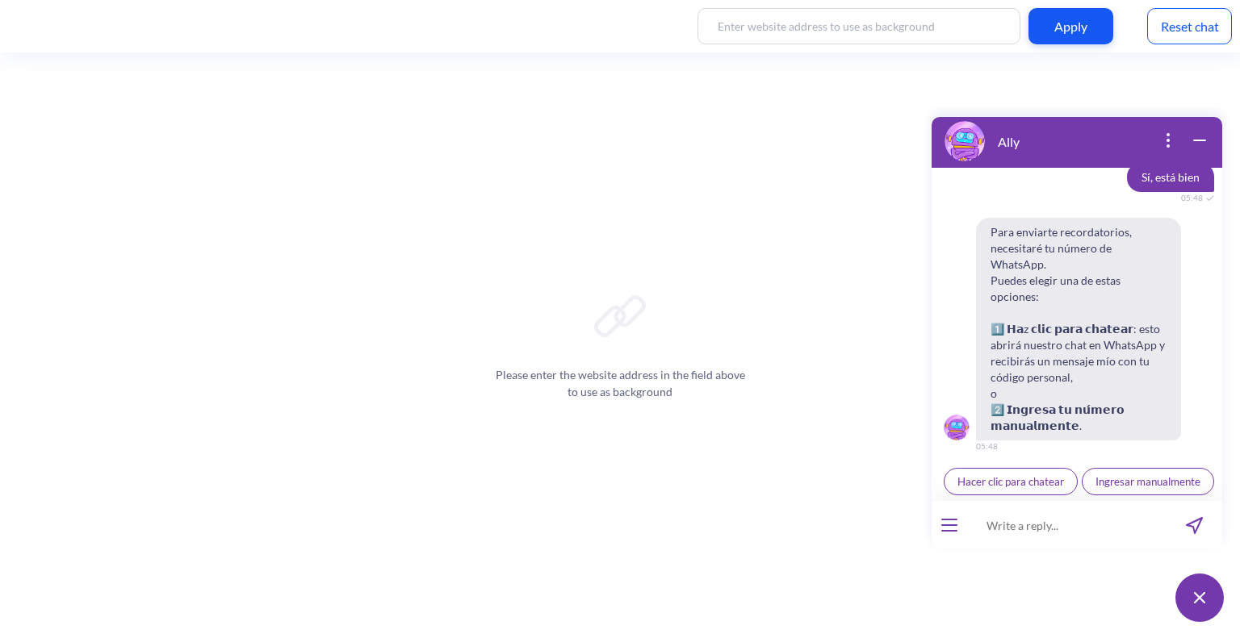
click at [1095, 483] on span "Ingresar manualmente" at bounding box center [1147, 481] width 105 height 13
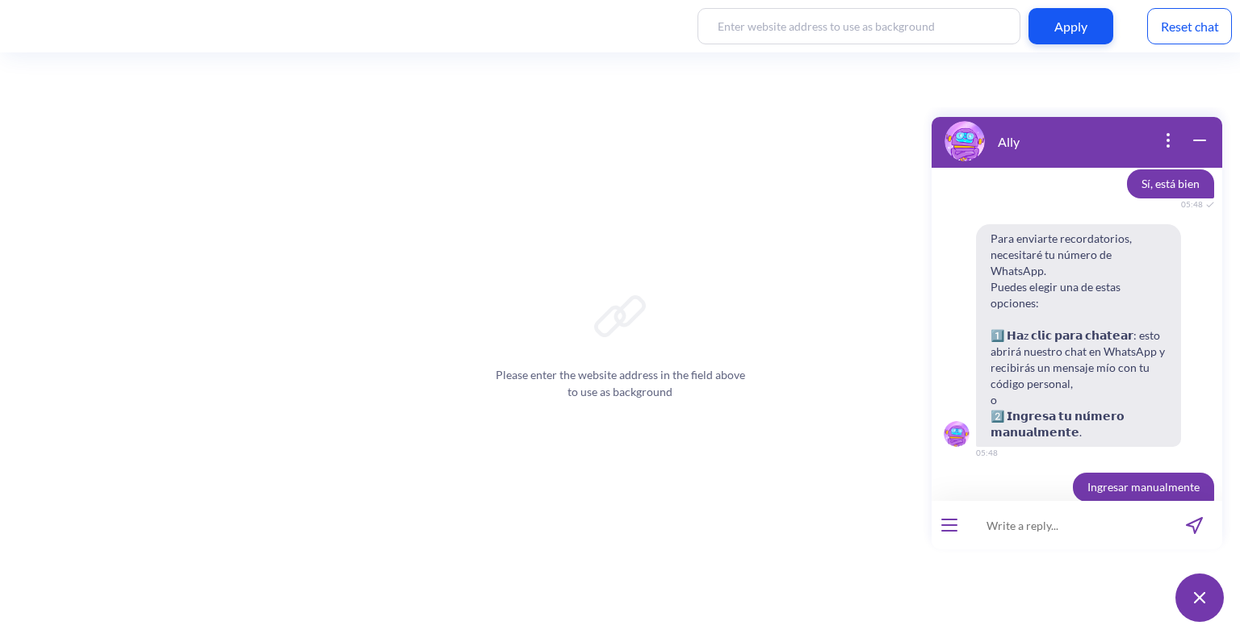
scroll to position [4936, 0]
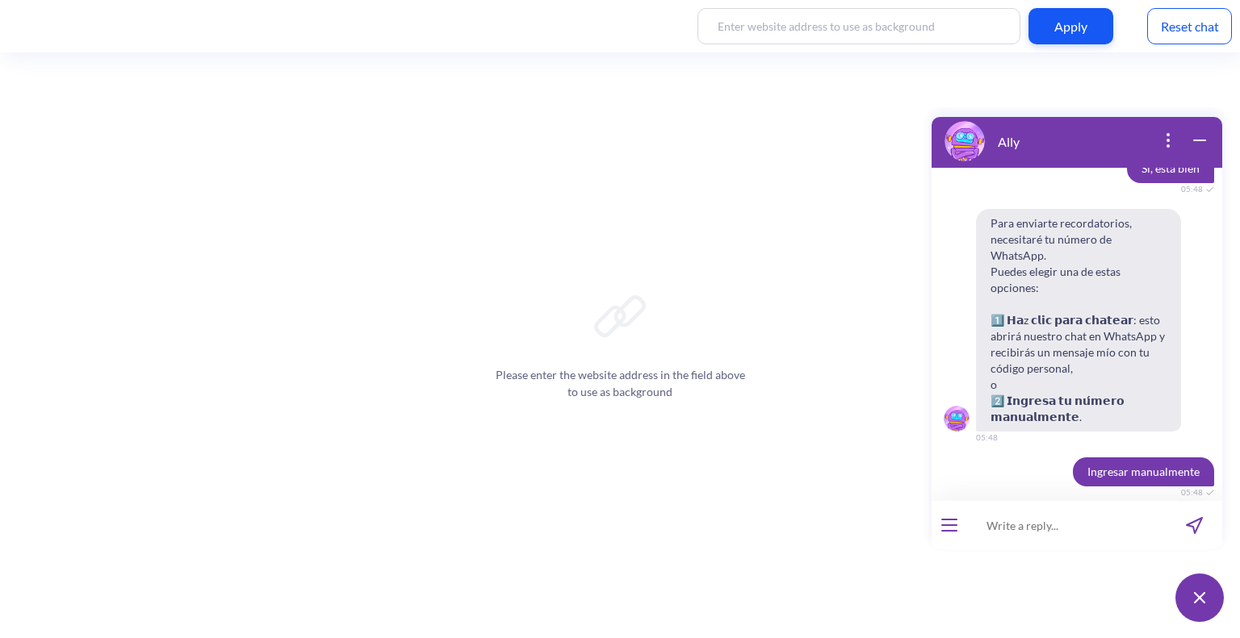
click at [1072, 528] on input at bounding box center [1066, 525] width 199 height 48
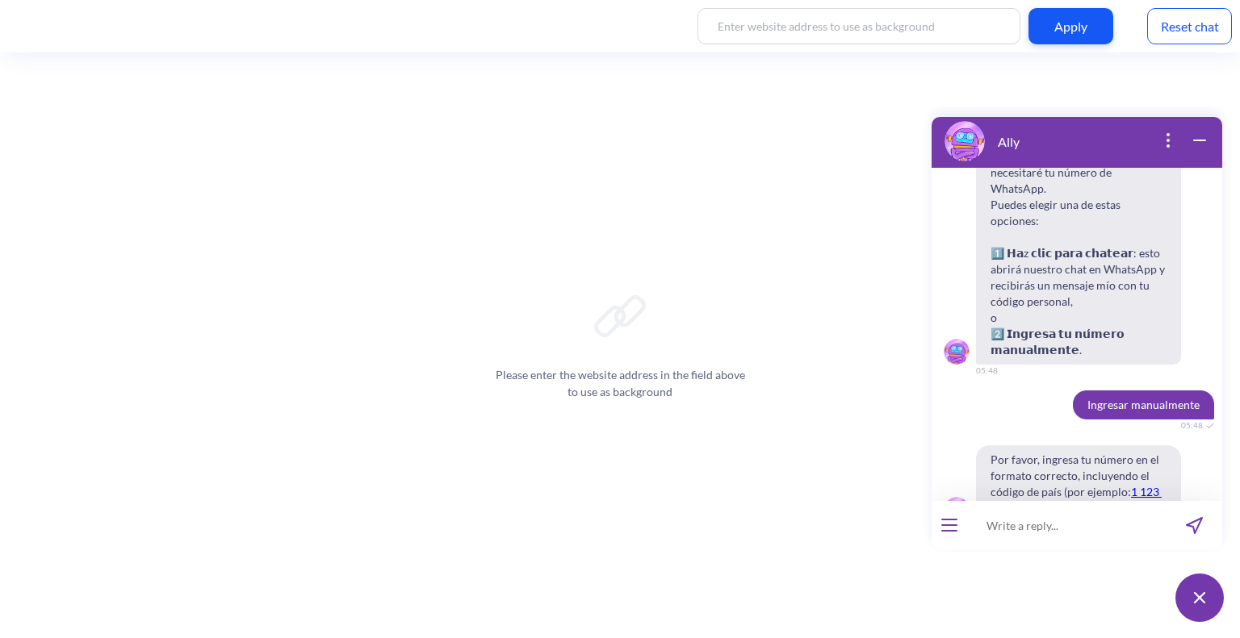
scroll to position [5023, 0]
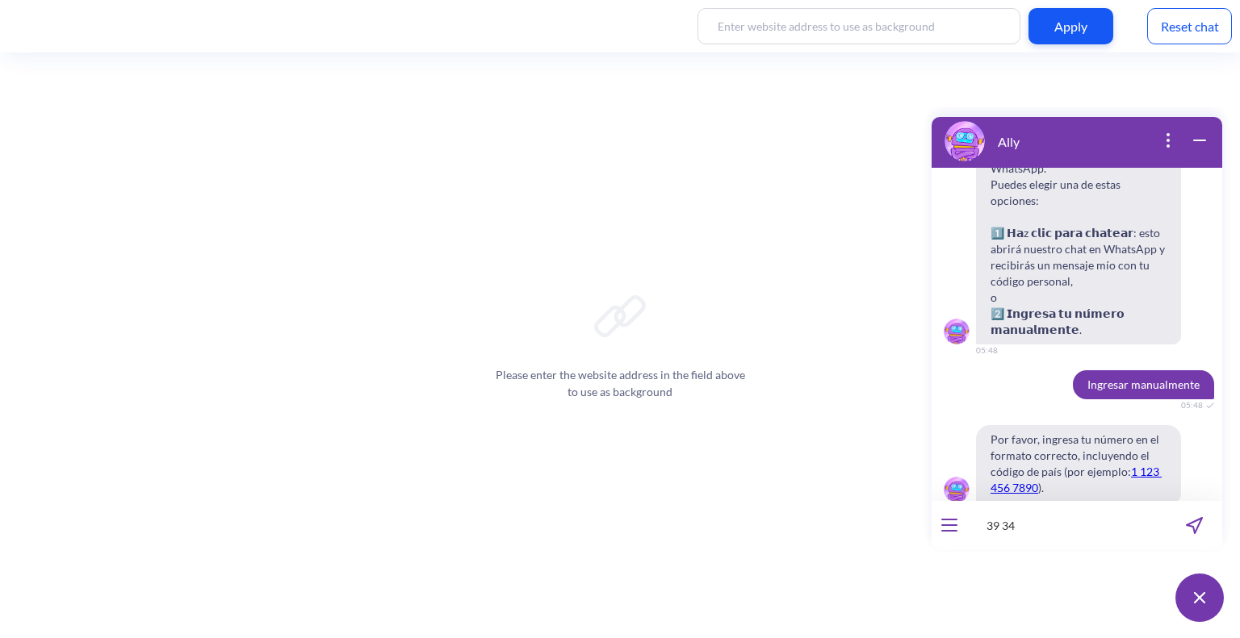
click at [1046, 530] on input "39 34" at bounding box center [1066, 525] width 199 height 48
type input "39 3483165156"
click at [1199, 524] on icon "send message" at bounding box center [1193, 525] width 15 height 15
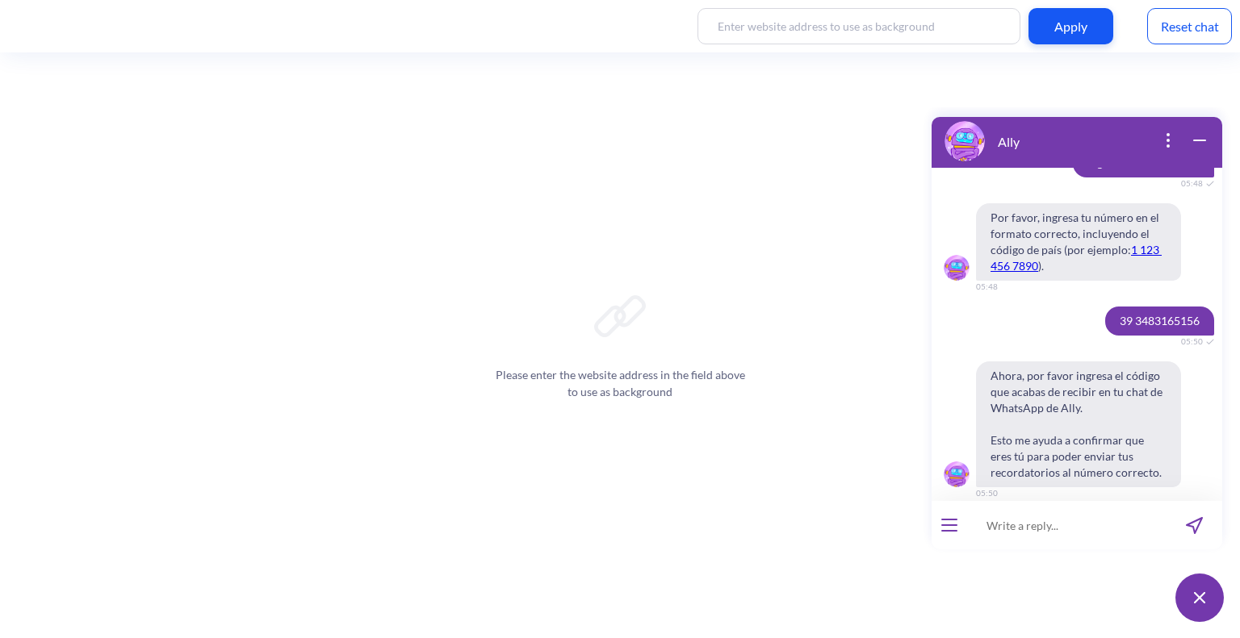
scroll to position [5260, 0]
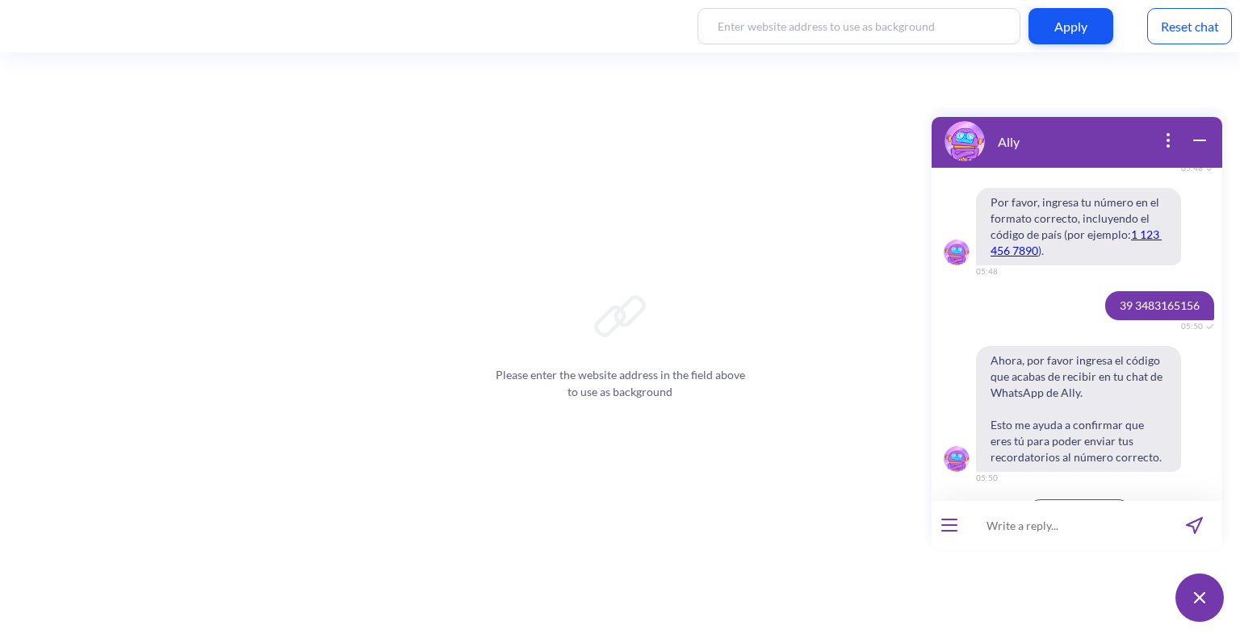
click at [1124, 525] on input at bounding box center [1066, 525] width 199 height 48
type input "714509"
click at [1199, 523] on icon "send message" at bounding box center [1193, 525] width 15 height 15
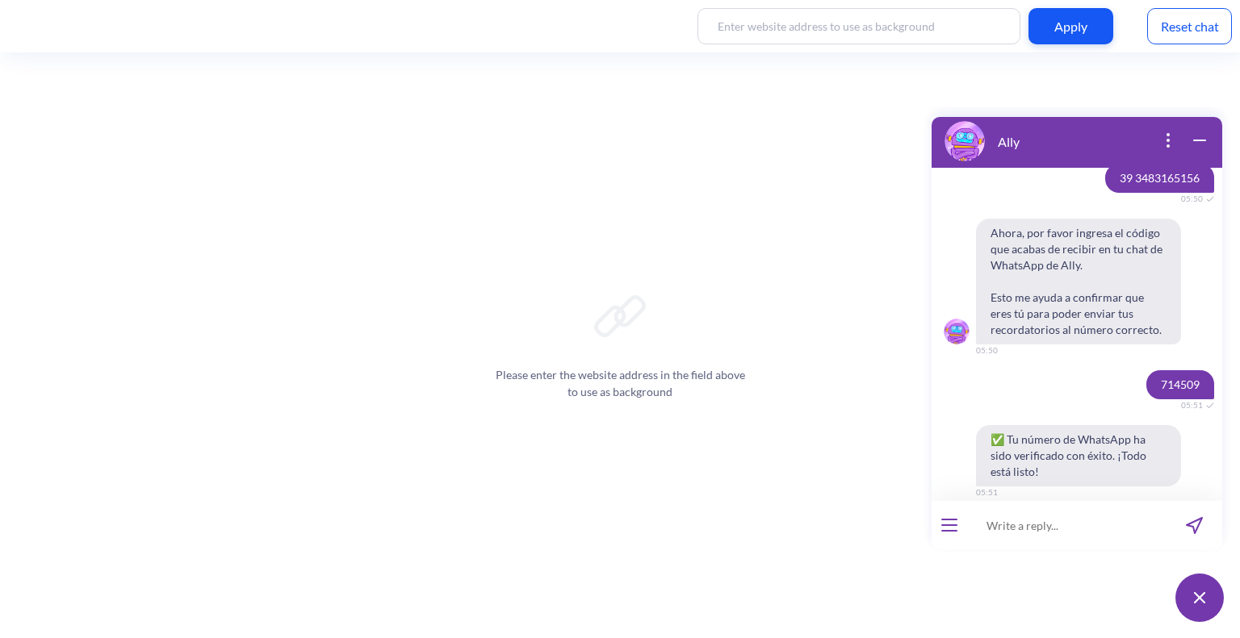
scroll to position [5457, 0]
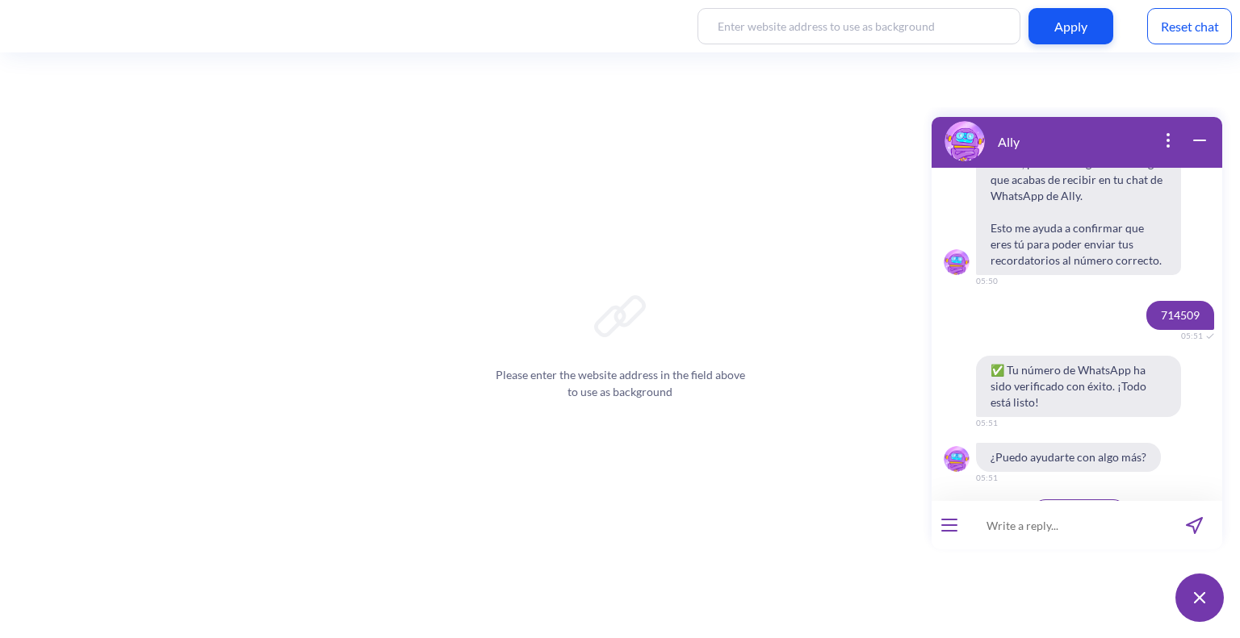
click at [1038, 538] on input at bounding box center [1066, 525] width 199 height 48
type input "gracias!"
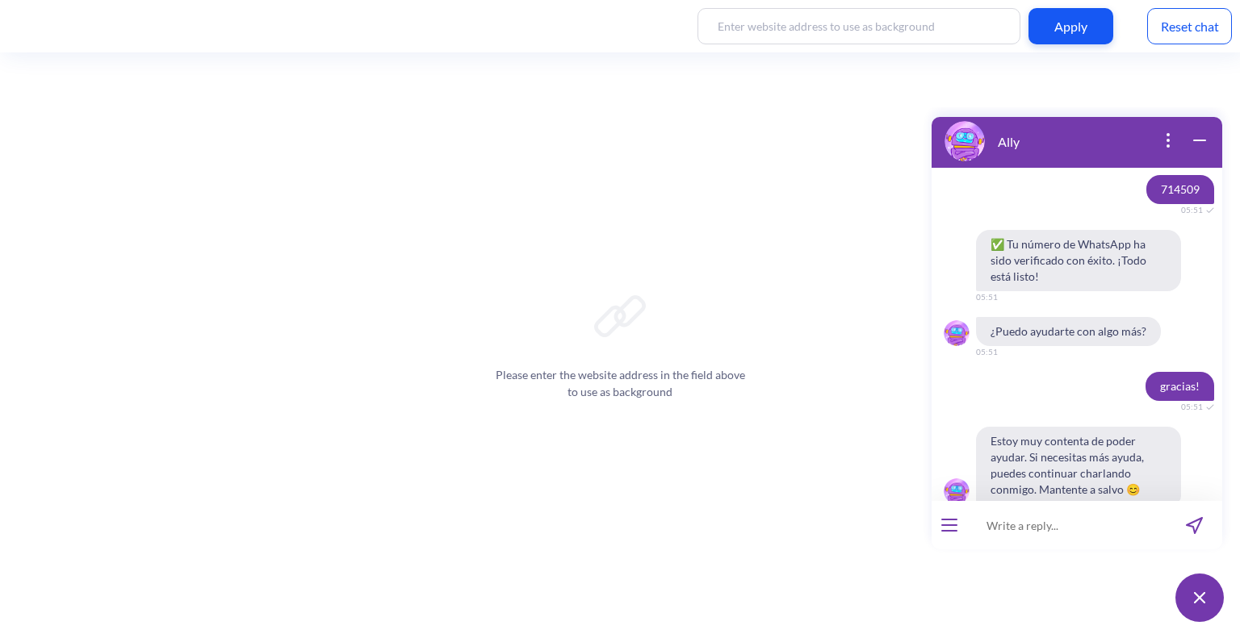
scroll to position [5585, 0]
